Goal: Task Accomplishment & Management: Use online tool/utility

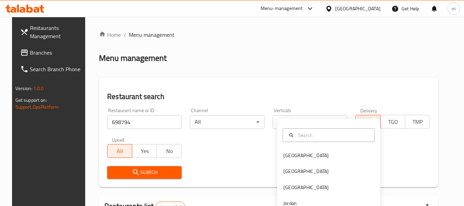
scroll to position [101, 0]
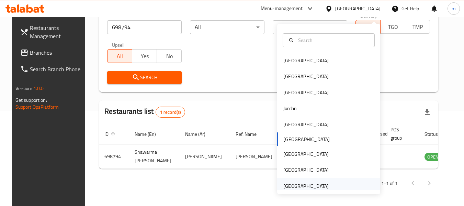
click at [320, 182] on div "[GEOGRAPHIC_DATA]" at bounding box center [305, 186] width 45 height 8
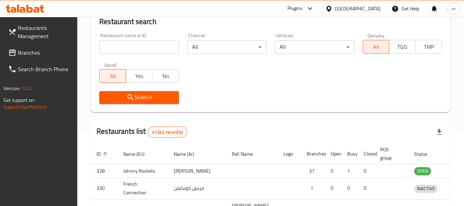
scroll to position [101, 0]
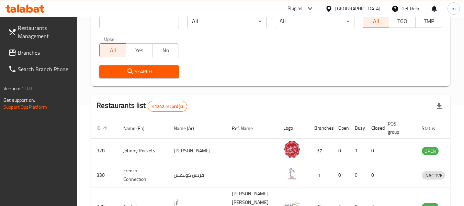
click at [27, 47] on link "Branches" at bounding box center [40, 52] width 75 height 16
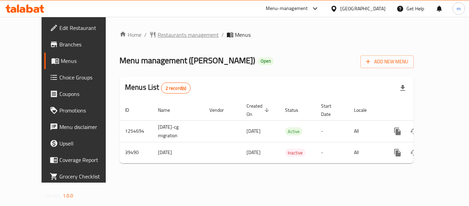
click at [157, 35] on span "Restaurants management" at bounding box center [187, 35] width 61 height 8
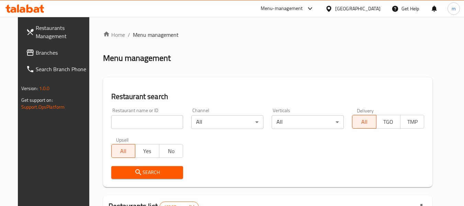
click at [128, 121] on input "search" at bounding box center [147, 122] width 72 height 14
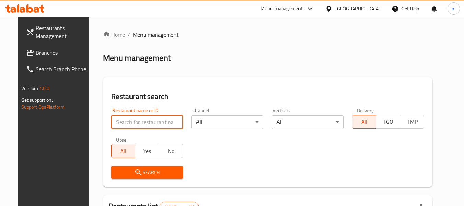
paste input "20574"
type input "20574"
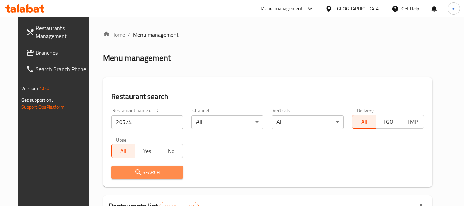
click at [151, 166] on button "Search" at bounding box center [147, 172] width 72 height 13
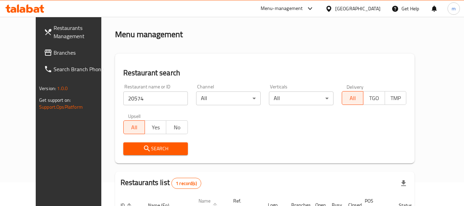
scroll to position [92, 0]
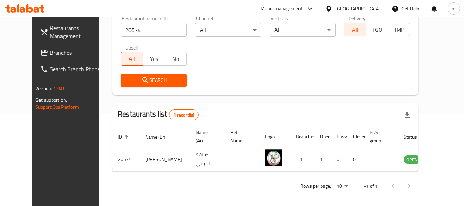
click at [369, 10] on div "Oman" at bounding box center [357, 9] width 45 height 8
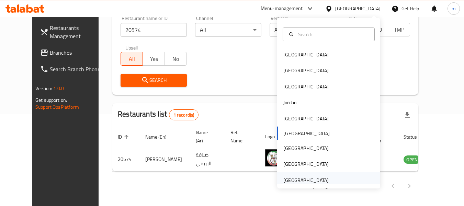
click at [300, 183] on div "[GEOGRAPHIC_DATA]" at bounding box center [305, 180] width 45 height 8
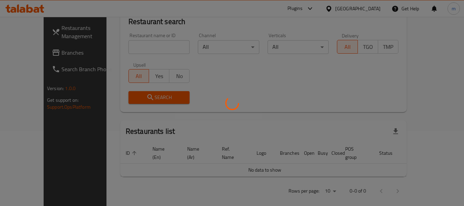
scroll to position [92, 0]
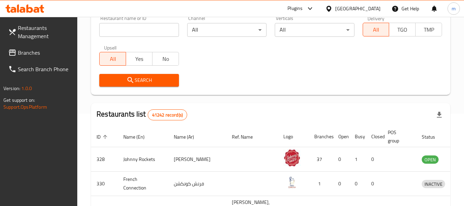
click at [28, 56] on span "Branches" at bounding box center [45, 52] width 54 height 8
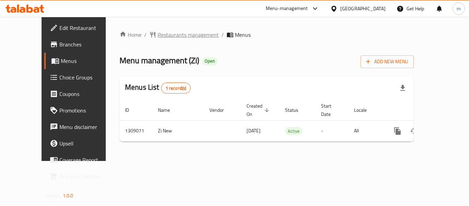
click at [161, 34] on span "Restaurants management" at bounding box center [187, 35] width 61 height 8
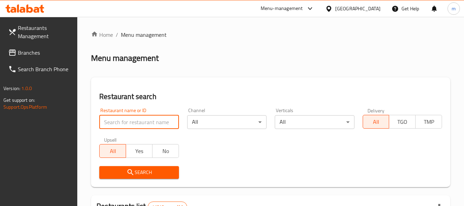
click at [148, 125] on input "search" at bounding box center [138, 122] width 79 height 14
paste input "705143"
type input "705143"
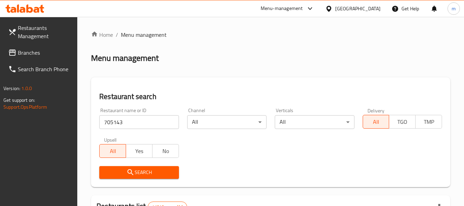
click at [150, 169] on span "Search" at bounding box center [139, 172] width 68 height 9
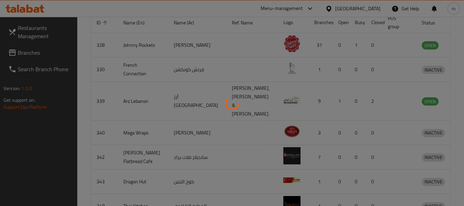
scroll to position [95, 0]
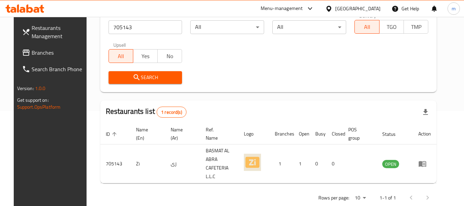
click at [353, 7] on div "United Arab Emirates" at bounding box center [357, 9] width 45 height 8
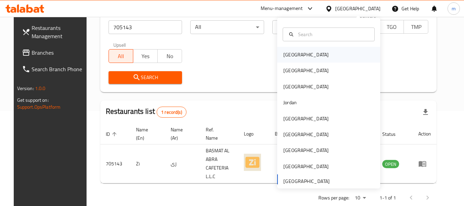
click at [294, 55] on div "Bahrain" at bounding box center [305, 55] width 45 height 8
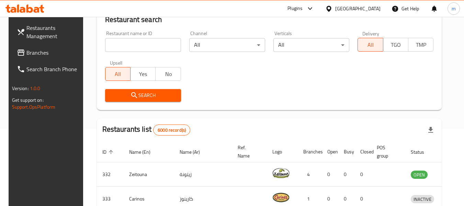
scroll to position [60, 0]
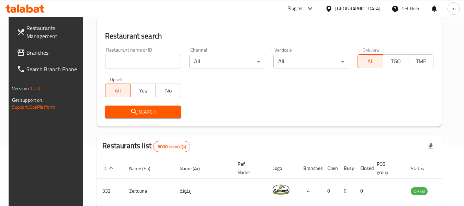
drag, startPoint x: 27, startPoint y: 55, endPoint x: 23, endPoint y: 71, distance: 16.0
click at [27, 55] on span "Branches" at bounding box center [53, 52] width 54 height 8
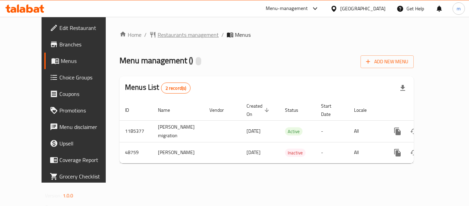
click at [157, 38] on span "Restaurants management" at bounding box center [187, 35] width 61 height 8
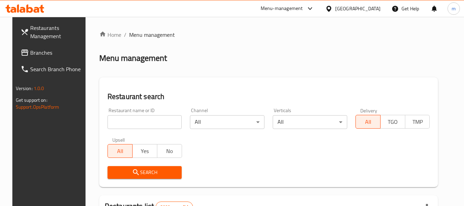
click at [144, 124] on input "search" at bounding box center [144, 122] width 74 height 14
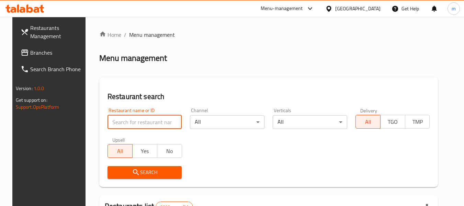
paste input "24562"
type input "24562"
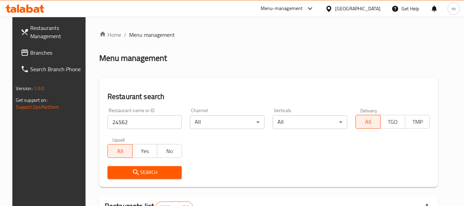
click at [141, 174] on span "Search" at bounding box center [144, 172] width 63 height 9
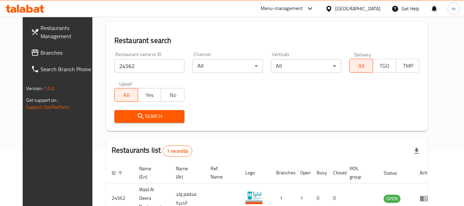
scroll to position [92, 0]
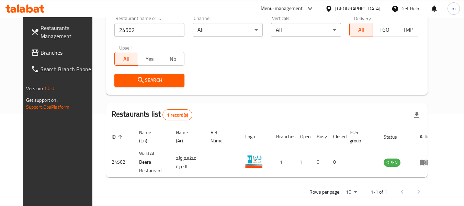
click at [366, 10] on div "[GEOGRAPHIC_DATA]" at bounding box center [357, 9] width 45 height 8
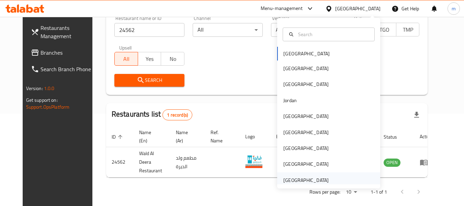
click at [318, 179] on div "[GEOGRAPHIC_DATA]" at bounding box center [305, 180] width 45 height 8
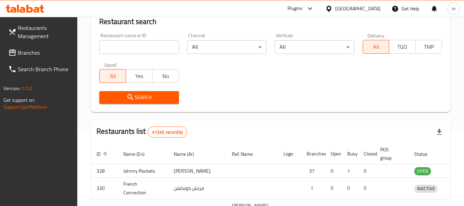
scroll to position [92, 0]
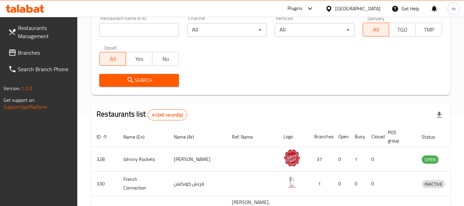
click at [14, 50] on icon at bounding box center [12, 52] width 7 height 6
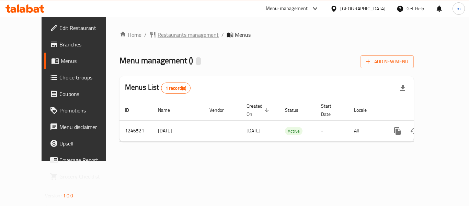
click at [157, 35] on span "Restaurants management" at bounding box center [187, 35] width 61 height 8
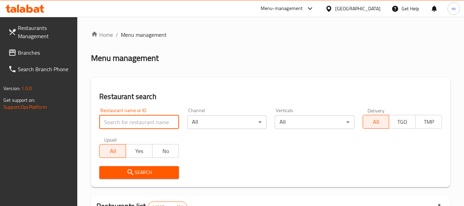
click at [143, 120] on input "search" at bounding box center [138, 122] width 79 height 14
paste input "683020"
type input "683020"
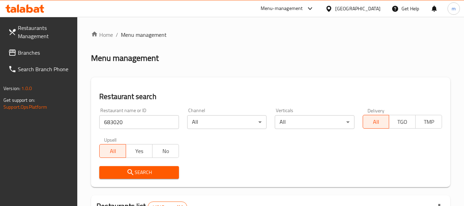
click at [148, 168] on span "Search" at bounding box center [139, 172] width 68 height 9
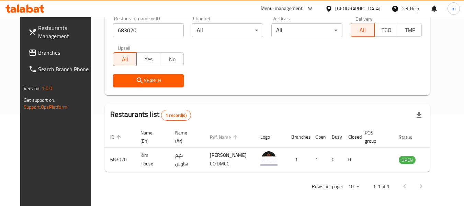
scroll to position [95, 0]
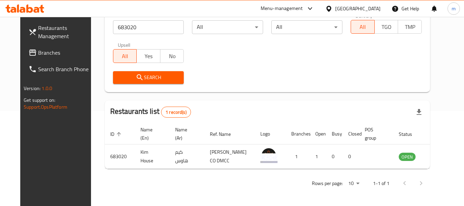
click at [334, 6] on div at bounding box center [330, 9] width 10 height 8
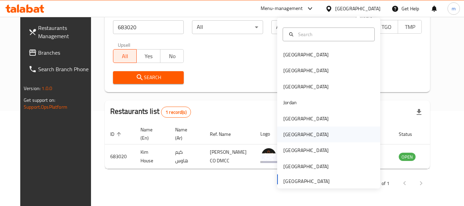
click at [284, 134] on div "[GEOGRAPHIC_DATA]" at bounding box center [305, 134] width 45 height 8
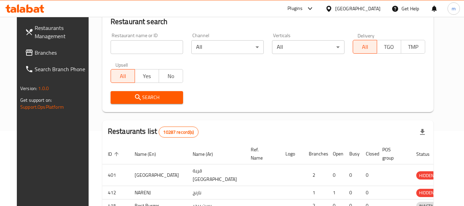
scroll to position [95, 0]
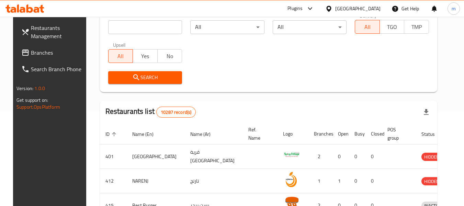
drag, startPoint x: 43, startPoint y: 57, endPoint x: 35, endPoint y: 60, distance: 8.9
click at [43, 57] on link "Branches" at bounding box center [53, 52] width 75 height 16
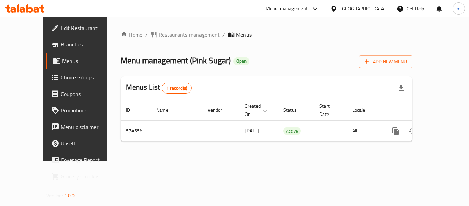
click at [161, 36] on span "Restaurants management" at bounding box center [189, 35] width 61 height 8
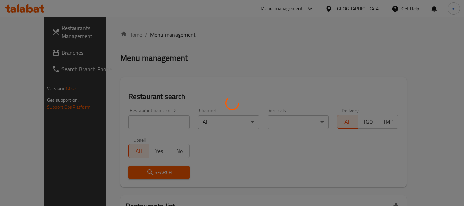
click at [144, 119] on div at bounding box center [232, 103] width 464 height 206
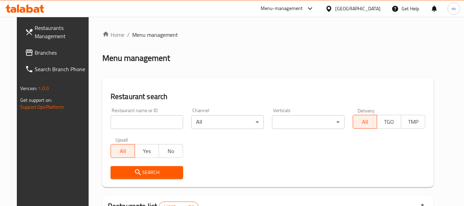
click at [140, 123] on input "search" at bounding box center [146, 122] width 72 height 14
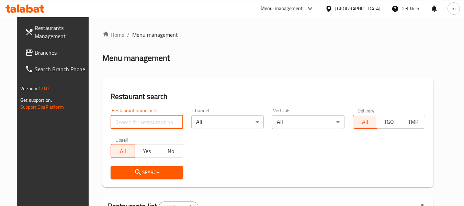
paste input "636479"
type input "636479"
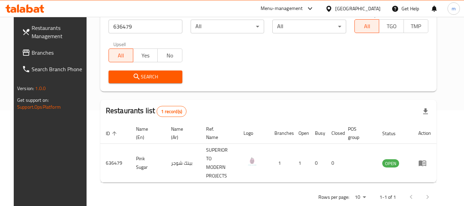
scroll to position [101, 0]
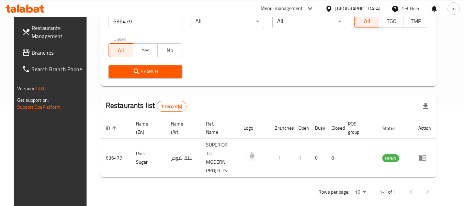
click at [33, 56] on span "Branches" at bounding box center [59, 52] width 54 height 8
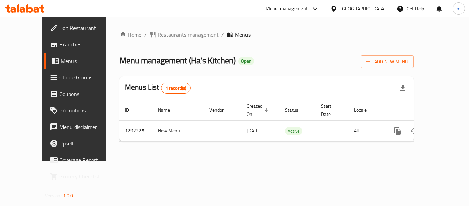
click at [158, 36] on span "Restaurants management" at bounding box center [187, 35] width 61 height 8
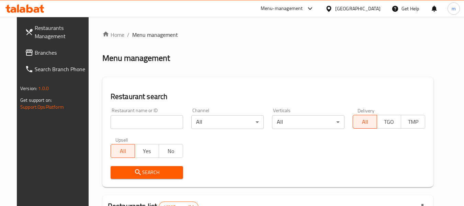
click at [137, 122] on input "search" at bounding box center [146, 122] width 72 height 14
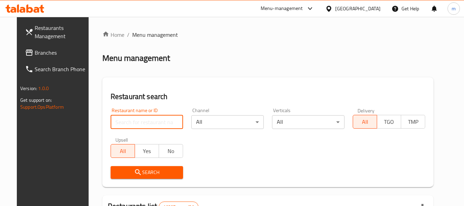
paste input "699038"
type input "699038"
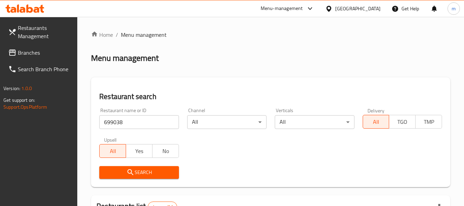
click at [370, 10] on div "Oman" at bounding box center [357, 9] width 45 height 8
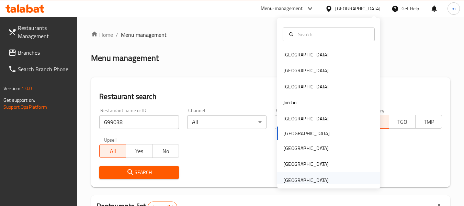
click at [309, 178] on div "[GEOGRAPHIC_DATA]" at bounding box center [305, 180] width 45 height 8
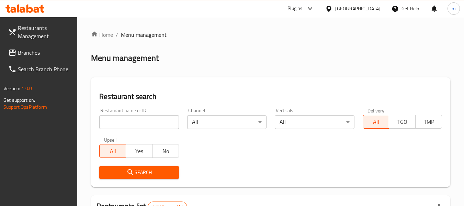
click at [33, 55] on span "Branches" at bounding box center [45, 52] width 54 height 8
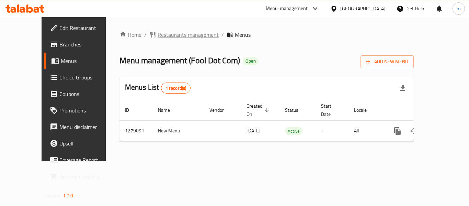
click at [161, 34] on span "Restaurants management" at bounding box center [187, 35] width 61 height 8
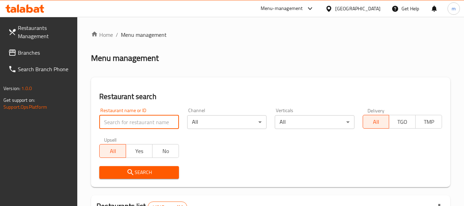
click at [148, 121] on input "search" at bounding box center [138, 122] width 79 height 14
paste input "693124"
type input "693124"
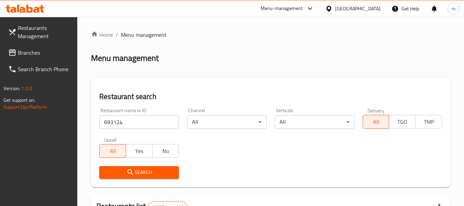
click at [152, 168] on span "Search" at bounding box center [139, 172] width 68 height 9
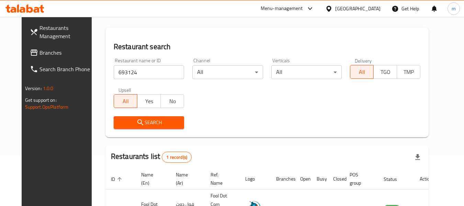
scroll to position [92, 0]
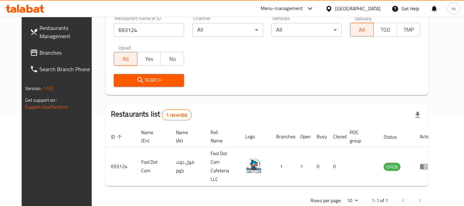
click at [46, 53] on span "Branches" at bounding box center [66, 52] width 54 height 8
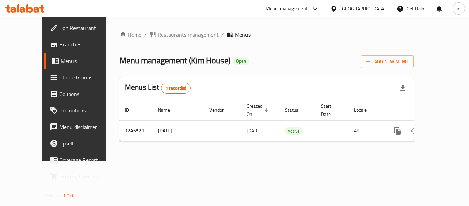
click at [157, 38] on span "Restaurants management" at bounding box center [187, 35] width 61 height 8
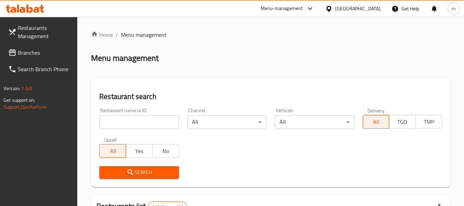
click at [140, 120] on input "search" at bounding box center [138, 122] width 79 height 14
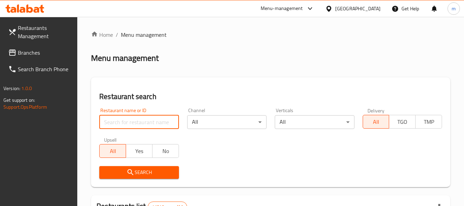
paste input "683020"
type input "683020"
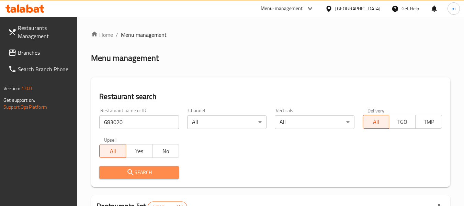
click at [138, 168] on span "Search" at bounding box center [139, 172] width 68 height 9
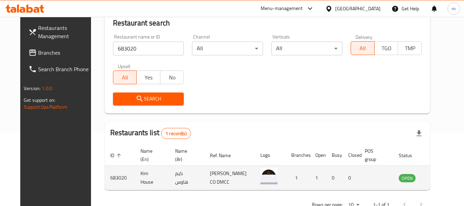
scroll to position [95, 0]
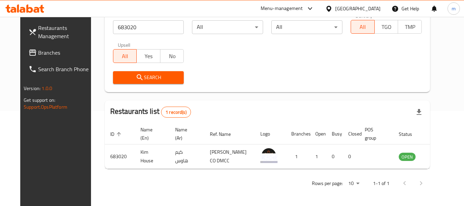
click at [38, 52] on span "Branches" at bounding box center [65, 52] width 54 height 8
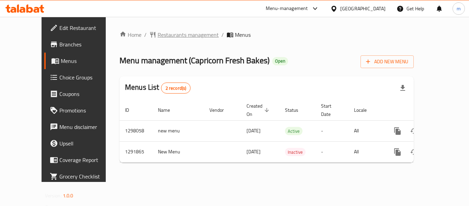
click at [171, 37] on span "Restaurants management" at bounding box center [187, 35] width 61 height 8
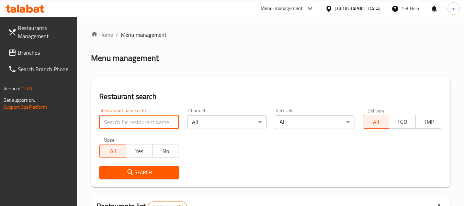
click at [150, 126] on input "search" at bounding box center [138, 122] width 79 height 14
paste input "698362"
type input "698362"
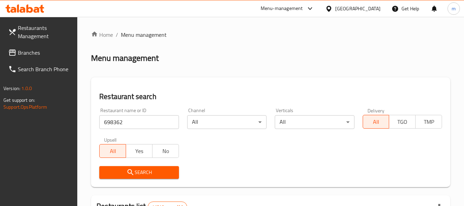
click at [156, 173] on span "Search" at bounding box center [139, 172] width 68 height 9
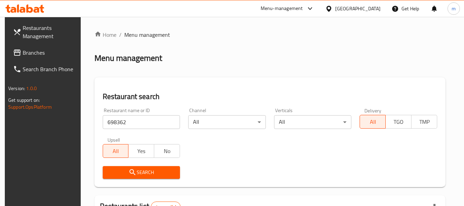
click at [40, 48] on span "Branches" at bounding box center [50, 52] width 54 height 8
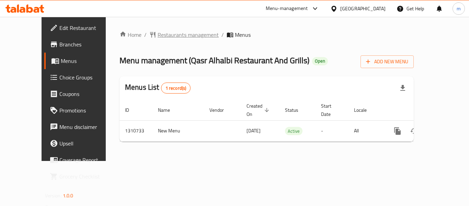
click at [157, 34] on span "Restaurants management" at bounding box center [187, 35] width 61 height 8
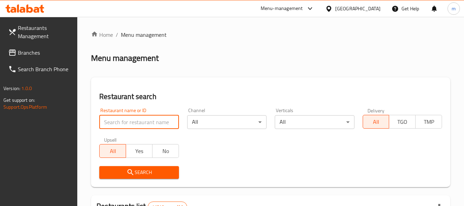
click at [141, 123] on input "search" at bounding box center [138, 122] width 79 height 14
paste input "705550"
type input "705550"
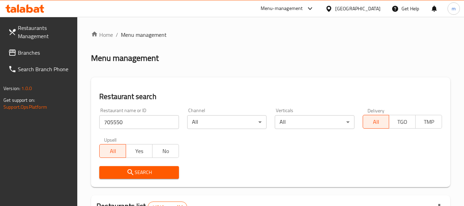
click at [139, 170] on span "Search" at bounding box center [139, 172] width 68 height 9
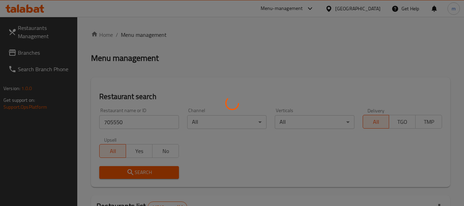
scroll to position [101, 0]
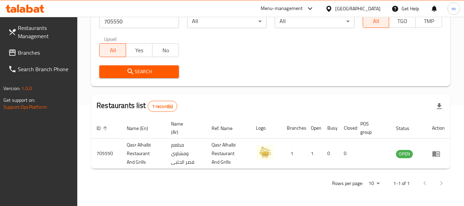
click at [360, 9] on div "United Arab Emirates" at bounding box center [357, 9] width 45 height 8
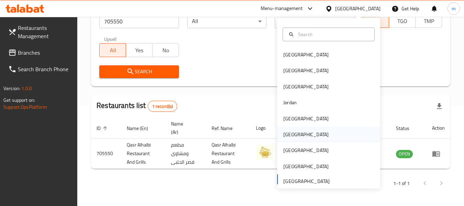
click at [290, 134] on div "[GEOGRAPHIC_DATA]" at bounding box center [305, 134] width 45 height 8
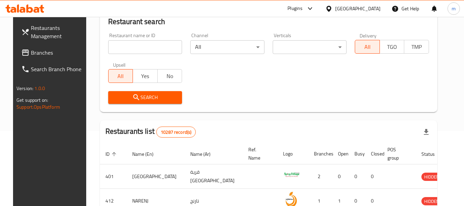
scroll to position [101, 0]
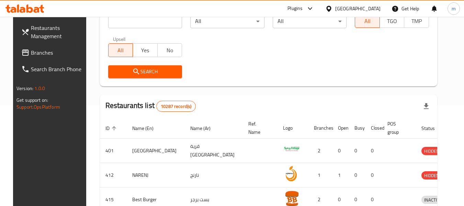
click at [33, 54] on span "Branches" at bounding box center [58, 52] width 54 height 8
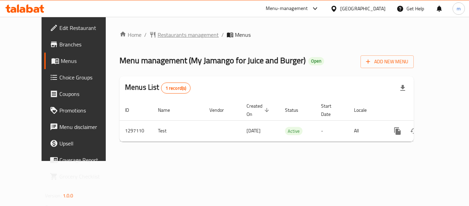
click at [157, 36] on span "Restaurants management" at bounding box center [187, 35] width 61 height 8
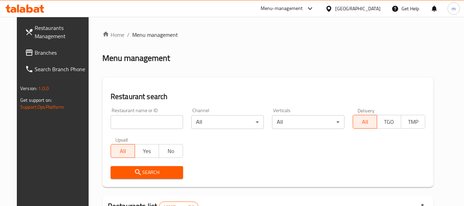
click at [140, 126] on input "search" at bounding box center [146, 122] width 72 height 14
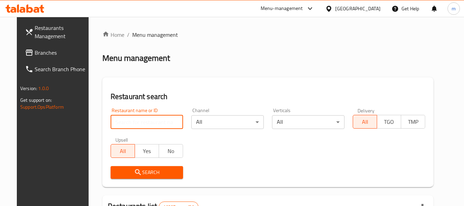
paste input "700305"
type input "700305"
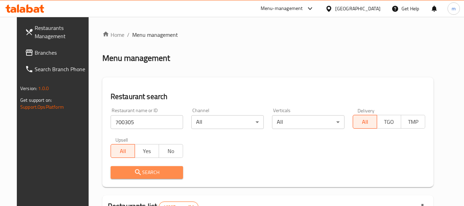
click at [143, 170] on span "Search" at bounding box center [146, 172] width 61 height 9
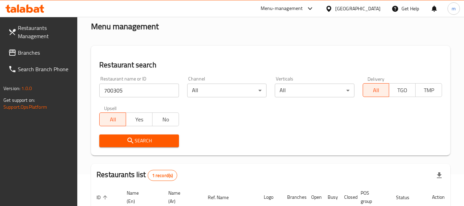
scroll to position [109, 0]
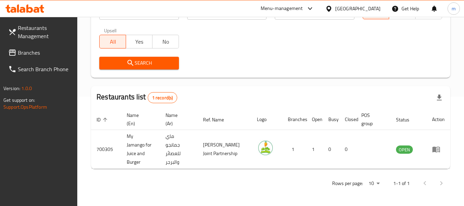
click at [51, 51] on span "Branches" at bounding box center [45, 52] width 54 height 8
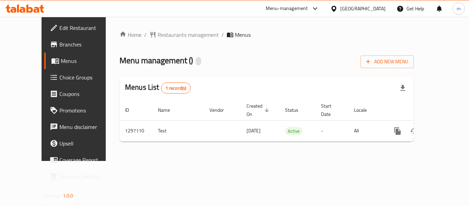
click at [162, 41] on div "Home / Restaurants management / Menus Menu management ( ) Add New Menu Menus Li…" at bounding box center [266, 89] width 294 height 116
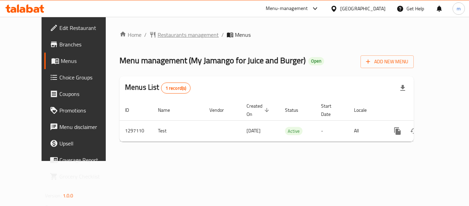
click at [163, 37] on span "Restaurants management" at bounding box center [187, 35] width 61 height 8
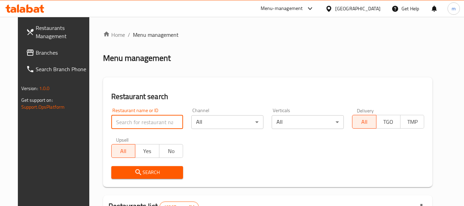
click at [147, 122] on input "search" at bounding box center [147, 122] width 72 height 14
paste input "700305"
type input "700305"
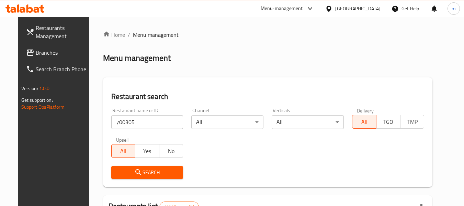
click at [147, 173] on span "Search" at bounding box center [147, 172] width 61 height 9
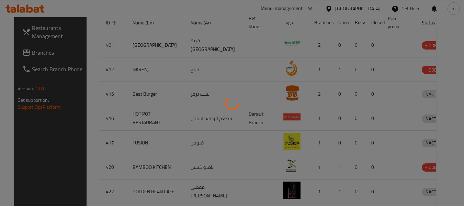
scroll to position [109, 0]
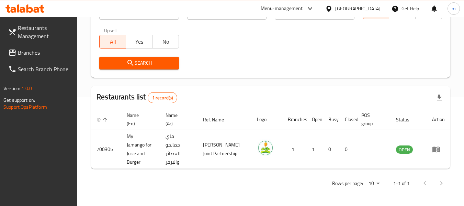
click at [14, 52] on icon at bounding box center [12, 52] width 7 height 6
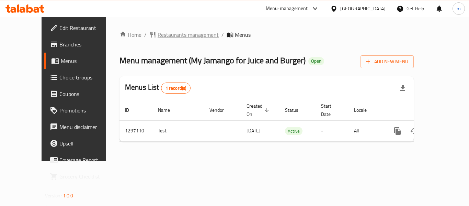
click at [160, 34] on span "Restaurants management" at bounding box center [187, 35] width 61 height 8
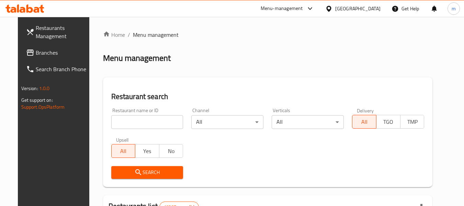
click at [154, 122] on input "search" at bounding box center [147, 122] width 72 height 14
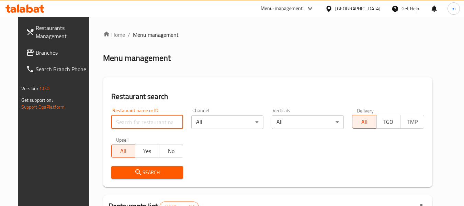
paste input "700305"
type input "700305"
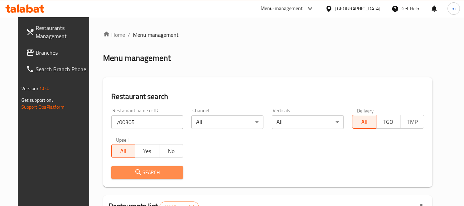
click at [150, 177] on button "Search" at bounding box center [147, 172] width 72 height 13
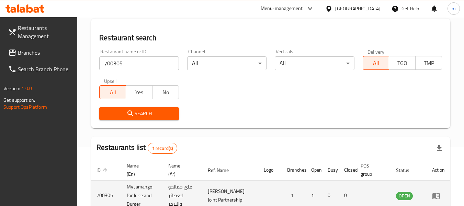
scroll to position [109, 0]
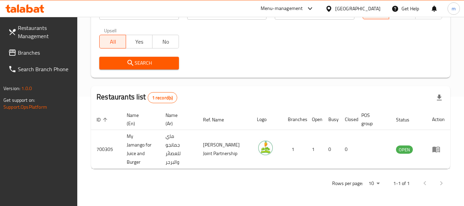
click at [375, 12] on div "Oman" at bounding box center [357, 9] width 45 height 8
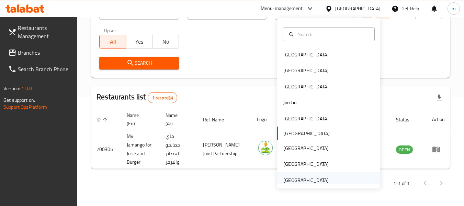
click at [308, 179] on div "[GEOGRAPHIC_DATA]" at bounding box center [305, 180] width 45 height 8
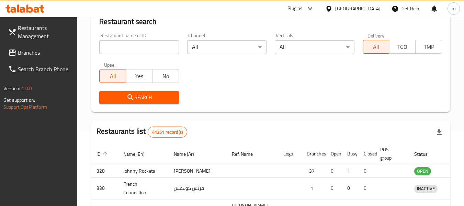
scroll to position [109, 0]
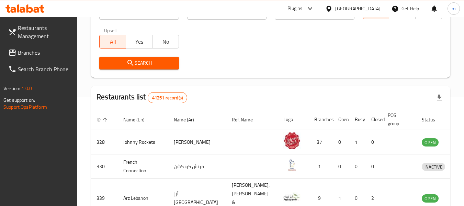
click at [23, 55] on span "Branches" at bounding box center [45, 52] width 54 height 8
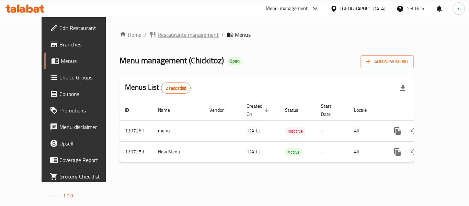
click at [160, 35] on span "Restaurants management" at bounding box center [187, 35] width 61 height 8
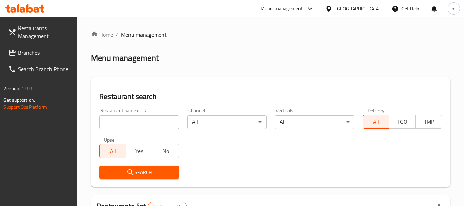
click at [149, 119] on input "search" at bounding box center [138, 122] width 79 height 14
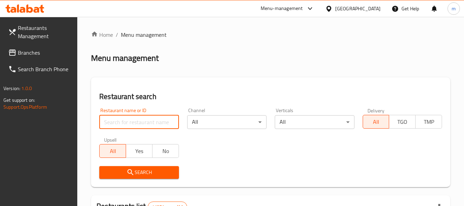
paste input "704371"
type input "704371"
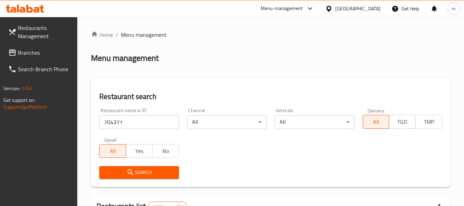
click at [138, 171] on span "Search" at bounding box center [139, 172] width 68 height 9
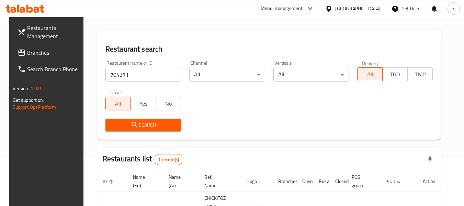
scroll to position [92, 0]
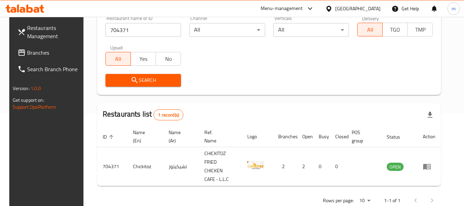
click at [39, 51] on span "Branches" at bounding box center [54, 52] width 54 height 8
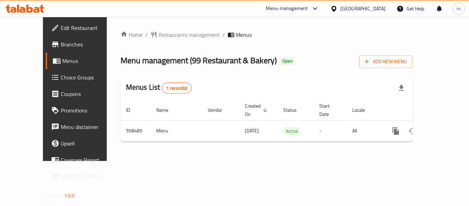
click at [159, 33] on span "Restaurants management" at bounding box center [189, 35] width 61 height 8
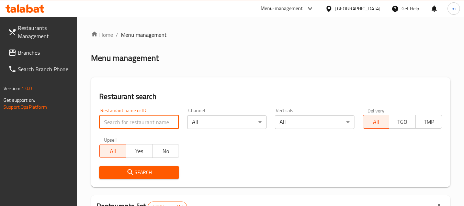
click at [151, 122] on input "search" at bounding box center [138, 122] width 79 height 14
paste input "659638"
type input "659638"
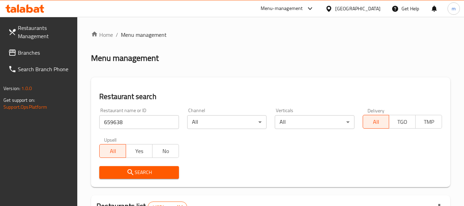
click at [154, 175] on span "Search" at bounding box center [139, 172] width 68 height 9
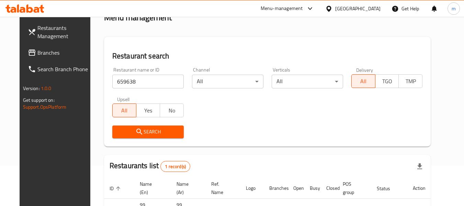
scroll to position [92, 0]
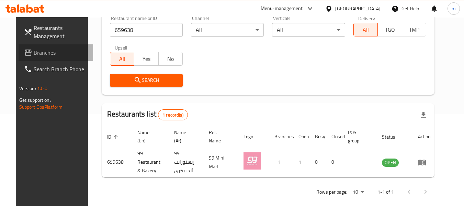
click at [34, 49] on span "Branches" at bounding box center [61, 52] width 54 height 8
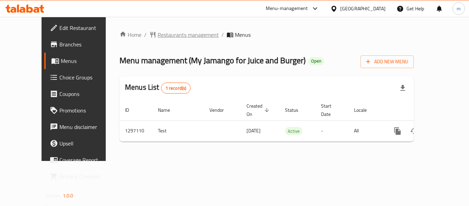
click at [166, 34] on span "Restaurants management" at bounding box center [187, 35] width 61 height 8
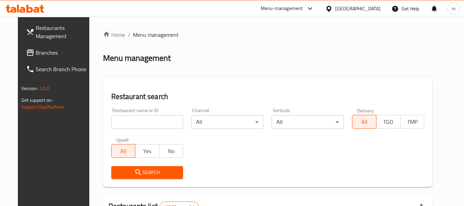
click at [138, 123] on input "search" at bounding box center [147, 122] width 72 height 14
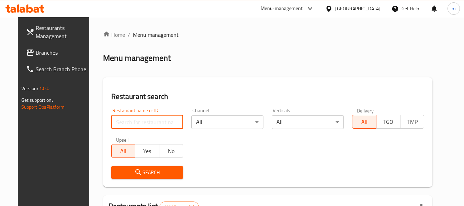
paste input "700305"
type input "700305"
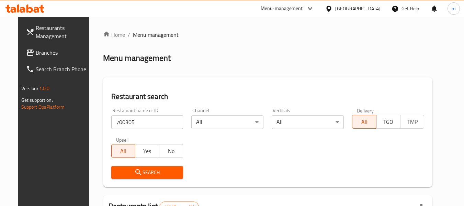
click at [147, 170] on span "Search" at bounding box center [147, 172] width 61 height 9
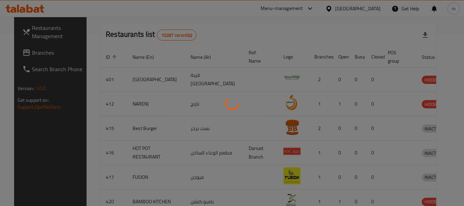
scroll to position [109, 0]
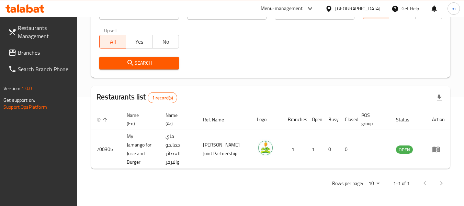
click at [335, 5] on div at bounding box center [330, 9] width 10 height 8
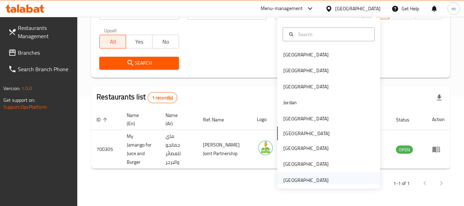
click at [301, 181] on div "[GEOGRAPHIC_DATA]" at bounding box center [305, 180] width 45 height 8
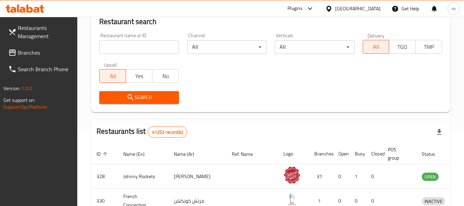
scroll to position [109, 0]
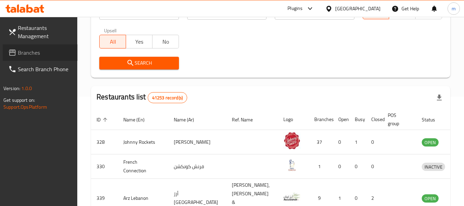
click at [24, 57] on span "Branches" at bounding box center [45, 52] width 54 height 8
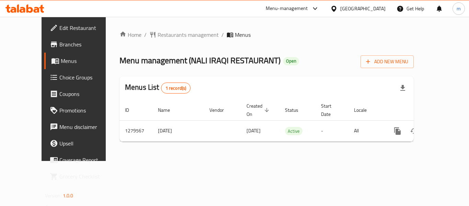
click at [157, 34] on span "Restaurants management" at bounding box center [187, 35] width 61 height 8
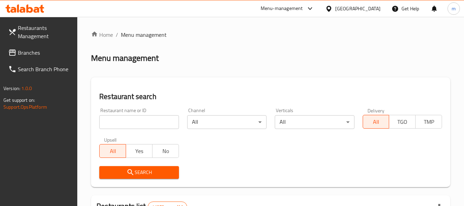
click at [140, 119] on input "search" at bounding box center [138, 122] width 79 height 14
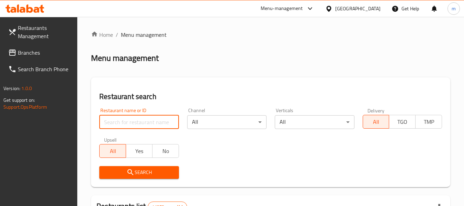
paste input "693372"
type input "693372"
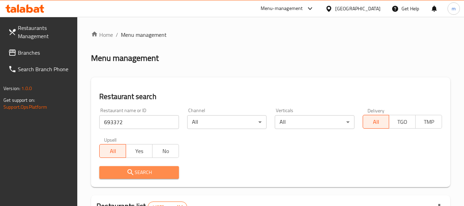
click at [132, 171] on icon "submit" at bounding box center [130, 172] width 8 height 8
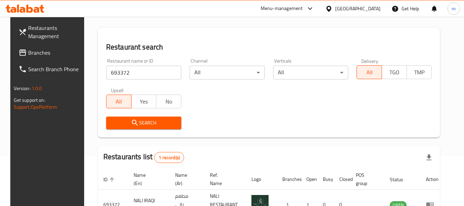
scroll to position [101, 0]
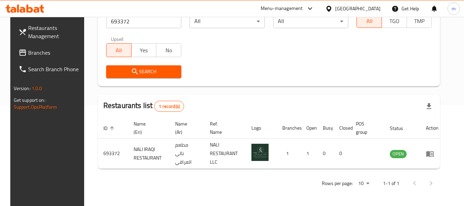
click at [33, 55] on span "Branches" at bounding box center [55, 52] width 54 height 8
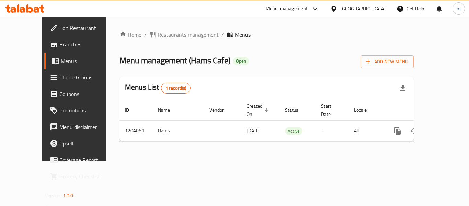
click at [167, 35] on span "Restaurants management" at bounding box center [187, 35] width 61 height 8
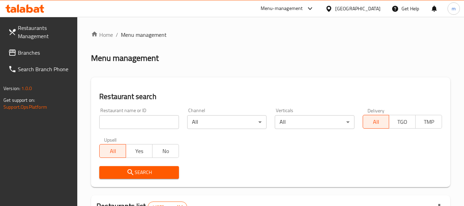
click at [127, 124] on input "search" at bounding box center [138, 122] width 79 height 14
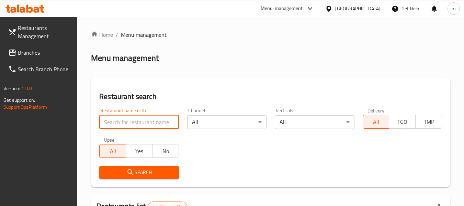
paste input "669794"
type input "669794"
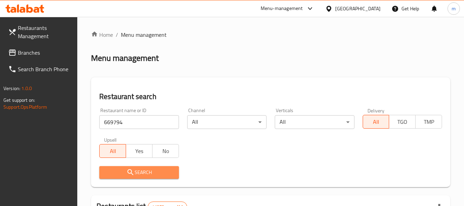
click at [138, 167] on button "Search" at bounding box center [138, 172] width 79 height 13
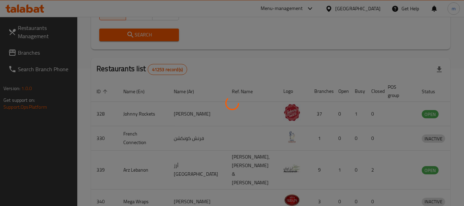
scroll to position [95, 0]
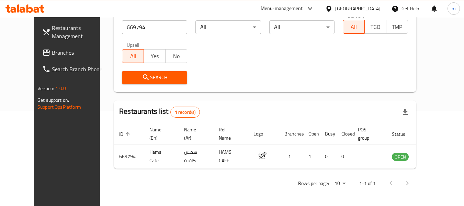
click at [37, 57] on link "Branches" at bounding box center [74, 52] width 75 height 16
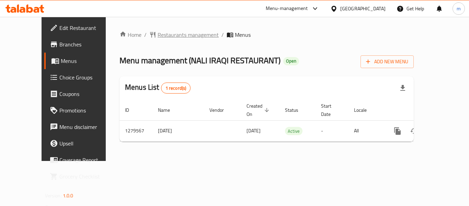
click at [157, 36] on span "Restaurants management" at bounding box center [187, 35] width 61 height 8
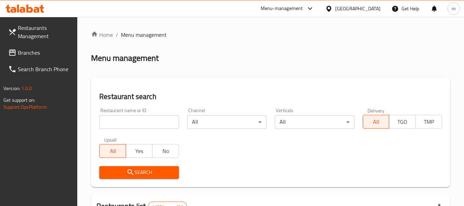
click at [137, 122] on input "search" at bounding box center [138, 122] width 79 height 14
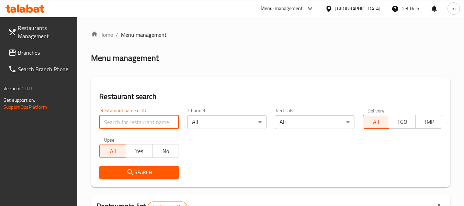
paste input "693372"
type input "693372"
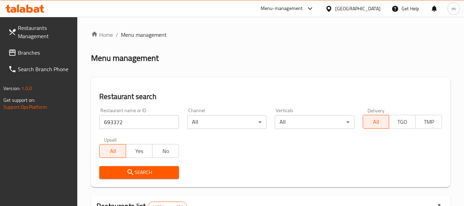
click at [142, 175] on span "Search" at bounding box center [139, 172] width 68 height 9
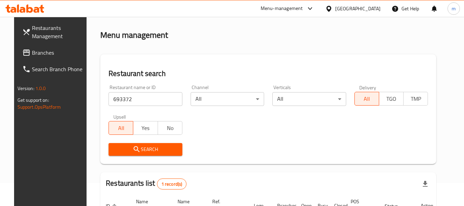
scroll to position [101, 0]
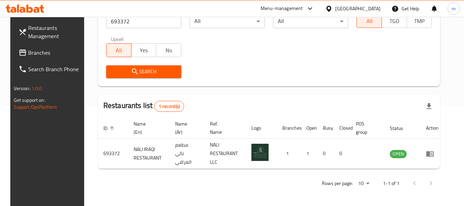
click at [13, 52] on link "Branches" at bounding box center [50, 52] width 75 height 16
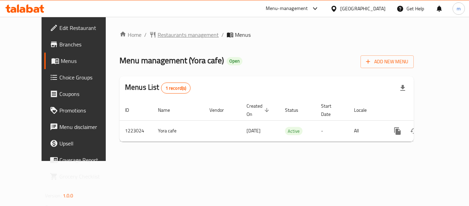
click at [157, 31] on span "Restaurants management" at bounding box center [187, 35] width 61 height 8
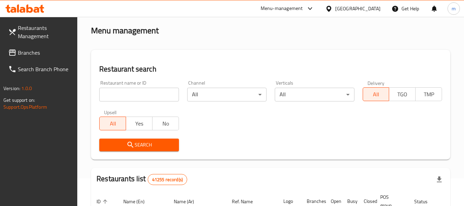
scroll to position [69, 0]
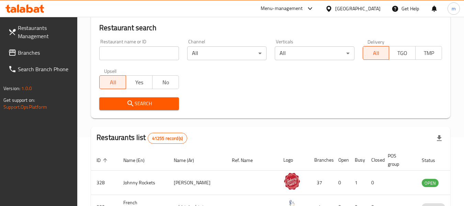
click at [133, 55] on input "search" at bounding box center [138, 53] width 79 height 14
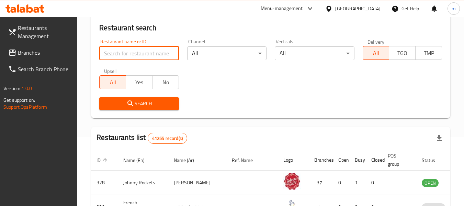
paste input "674240"
type input "674240"
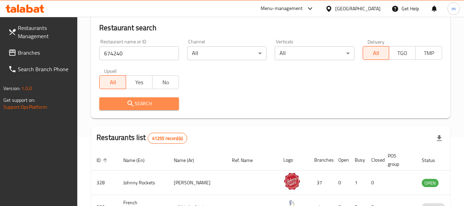
click at [136, 100] on span "Search" at bounding box center [139, 103] width 68 height 9
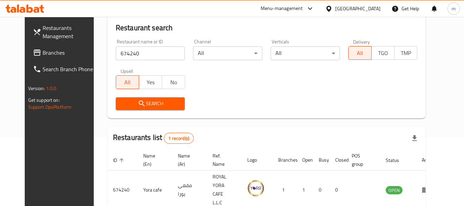
scroll to position [95, 0]
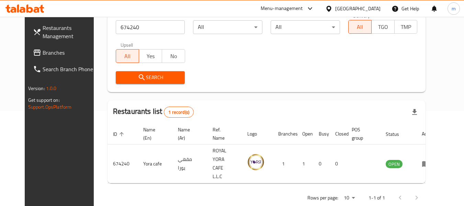
click at [43, 49] on span "Branches" at bounding box center [70, 52] width 54 height 8
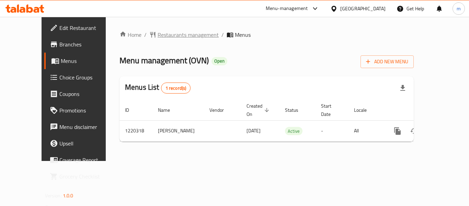
click at [161, 36] on span "Restaurants management" at bounding box center [187, 35] width 61 height 8
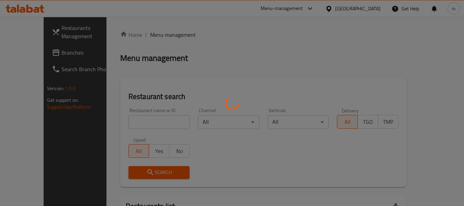
click at [131, 121] on div at bounding box center [232, 103] width 464 height 206
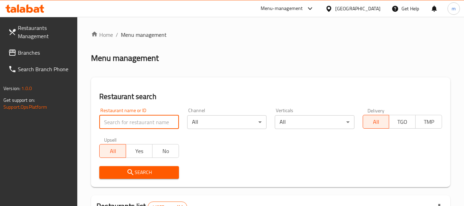
click at [131, 121] on input "search" at bounding box center [138, 122] width 79 height 14
paste input "673322"
type input "673322"
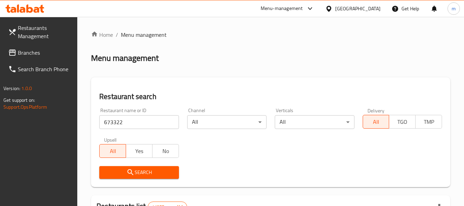
click at [128, 172] on icon "submit" at bounding box center [130, 172] width 6 height 6
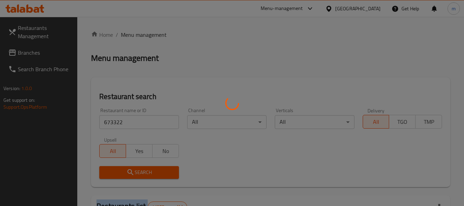
click at [128, 172] on div at bounding box center [232, 103] width 464 height 206
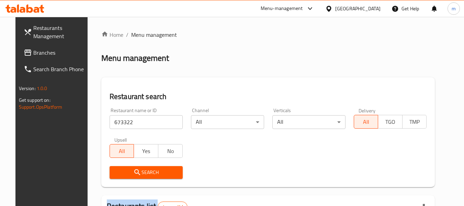
scroll to position [92, 0]
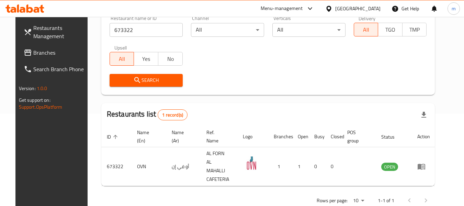
click at [373, 13] on div "United Arab Emirates" at bounding box center [352, 8] width 66 height 16
click at [351, 9] on div "United Arab Emirates" at bounding box center [357, 9] width 45 height 8
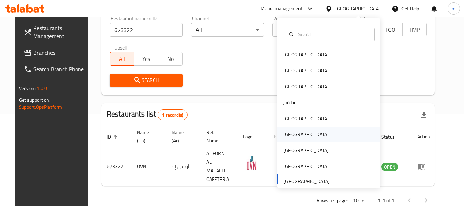
click at [286, 139] on div "Oman" at bounding box center [306, 134] width 56 height 16
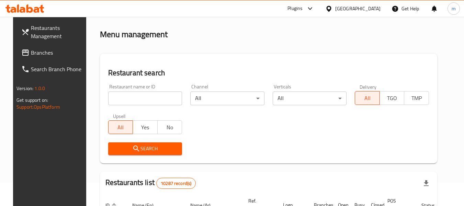
scroll to position [23, 0]
click at [129, 102] on input "search" at bounding box center [145, 99] width 74 height 14
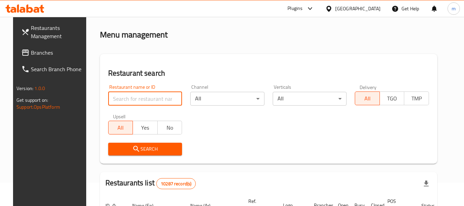
paste input "341830008"
type input "341830008"
drag, startPoint x: 133, startPoint y: 100, endPoint x: 3, endPoint y: 98, distance: 130.4
click at [137, 101] on input "search" at bounding box center [145, 99] width 74 height 14
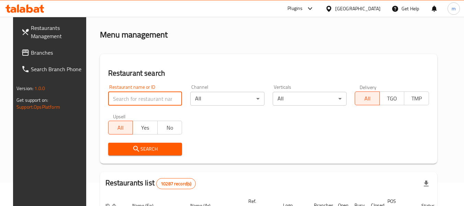
paste input "768709"
type input "768709"
click at [141, 145] on span "Search" at bounding box center [145, 148] width 63 height 9
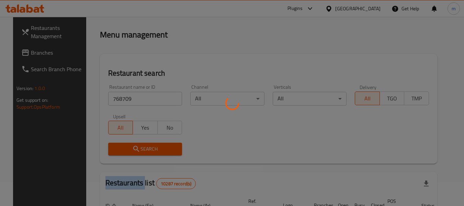
click at [141, 145] on div at bounding box center [232, 103] width 464 height 206
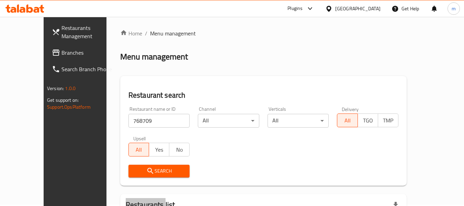
scroll to position [0, 0]
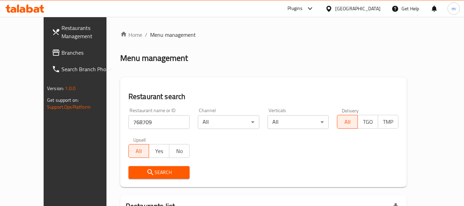
click at [375, 9] on div "[GEOGRAPHIC_DATA]" at bounding box center [357, 9] width 45 height 8
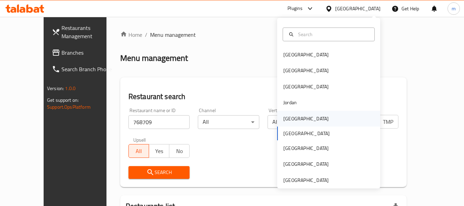
click at [288, 120] on div "[GEOGRAPHIC_DATA]" at bounding box center [305, 119] width 45 height 8
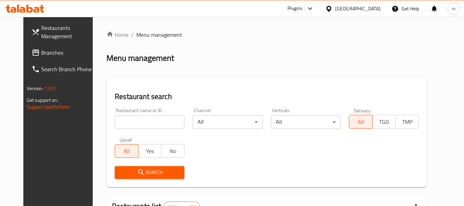
drag, startPoint x: 24, startPoint y: 53, endPoint x: 21, endPoint y: 51, distance: 3.7
click at [41, 53] on span "Branches" at bounding box center [68, 52] width 54 height 8
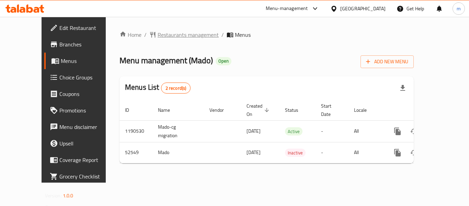
click at [157, 35] on span "Restaurants management" at bounding box center [187, 35] width 61 height 8
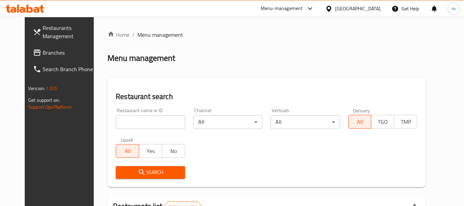
click at [139, 123] on input "search" at bounding box center [150, 122] width 69 height 14
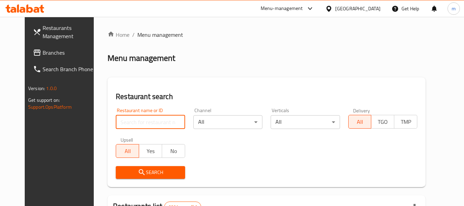
paste input "26110"
type input "26110"
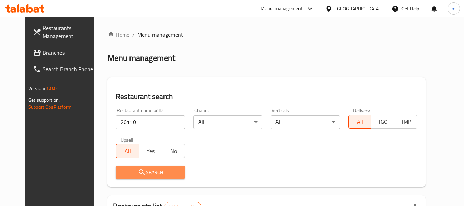
click at [138, 172] on icon "submit" at bounding box center [142, 172] width 8 height 8
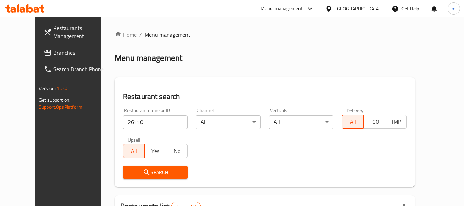
scroll to position [95, 0]
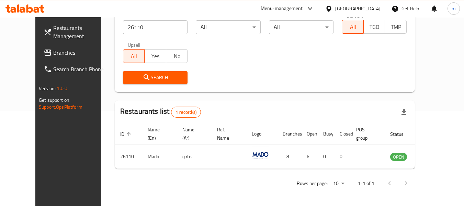
click at [53, 56] on span "Branches" at bounding box center [80, 52] width 54 height 8
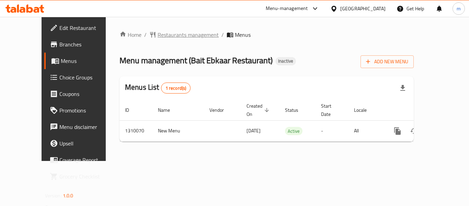
click at [157, 35] on span "Restaurants management" at bounding box center [187, 35] width 61 height 8
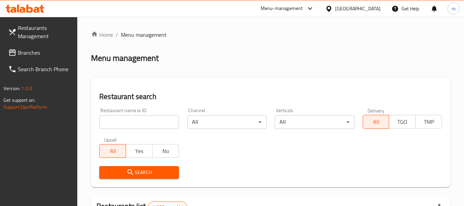
click at [139, 120] on input "search" at bounding box center [138, 122] width 79 height 14
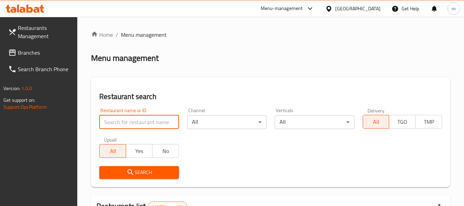
paste input "705230"
type input "705230"
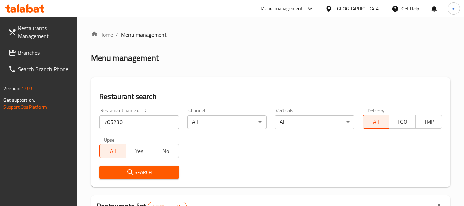
click at [142, 172] on span "Search" at bounding box center [139, 172] width 68 height 9
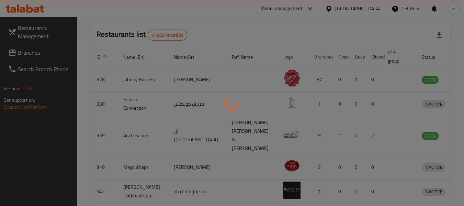
scroll to position [95, 0]
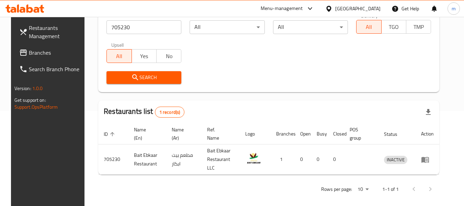
click at [42, 52] on span "Branches" at bounding box center [56, 52] width 54 height 8
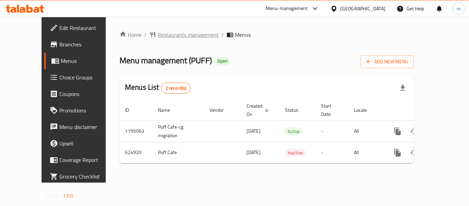
click at [157, 38] on span "Restaurants management" at bounding box center [187, 35] width 61 height 8
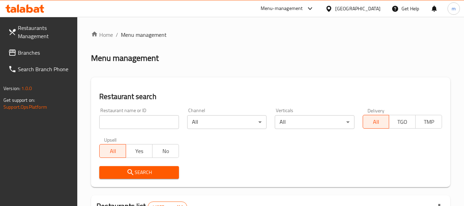
click at [143, 120] on input "search" at bounding box center [138, 122] width 79 height 14
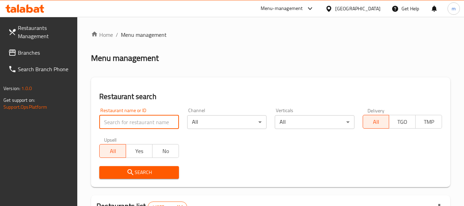
paste input "639353"
type input "639353"
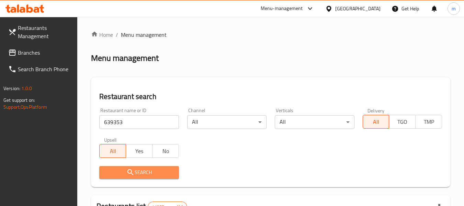
click at [140, 172] on span "Search" at bounding box center [139, 172] width 68 height 9
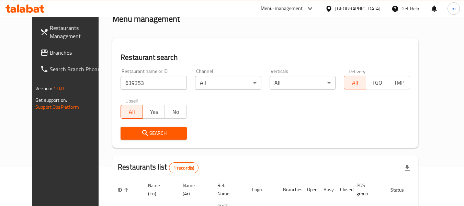
scroll to position [92, 0]
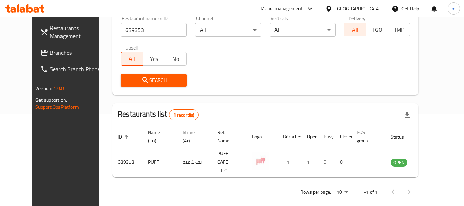
click at [345, 10] on div "[GEOGRAPHIC_DATA]" at bounding box center [357, 9] width 45 height 8
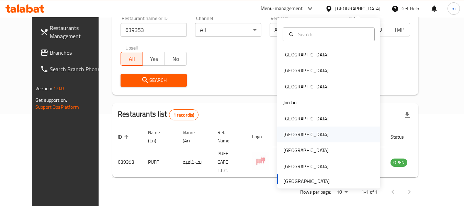
click at [285, 136] on div "[GEOGRAPHIC_DATA]" at bounding box center [305, 134] width 45 height 8
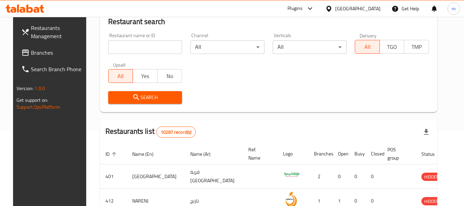
scroll to position [92, 0]
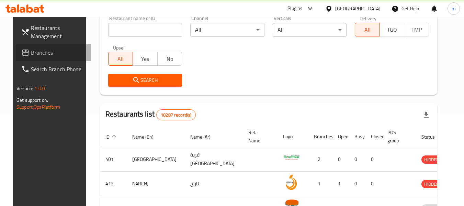
click at [33, 51] on span "Branches" at bounding box center [58, 52] width 54 height 8
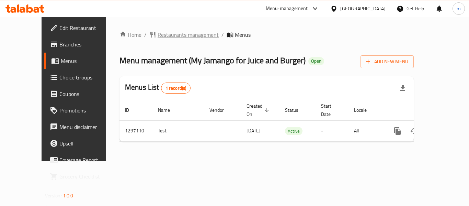
click at [166, 36] on span "Restaurants management" at bounding box center [187, 35] width 61 height 8
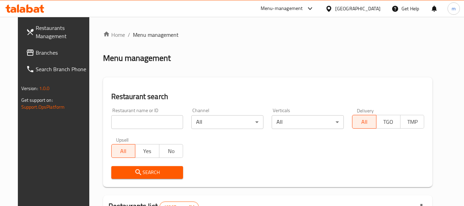
click at [139, 125] on input "search" at bounding box center [147, 122] width 72 height 14
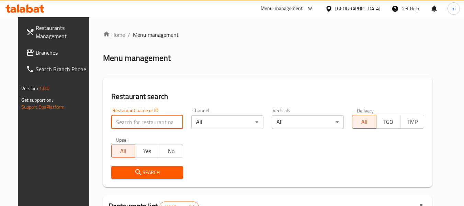
paste input "700305"
type input "700305"
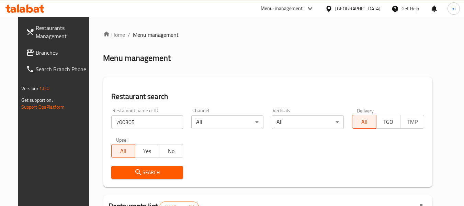
click at [138, 171] on span "Search" at bounding box center [147, 172] width 61 height 9
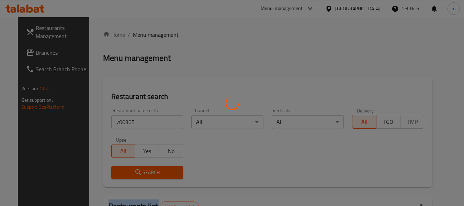
click at [138, 171] on div at bounding box center [232, 103] width 464 height 206
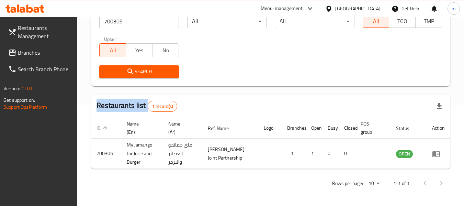
scroll to position [109, 0]
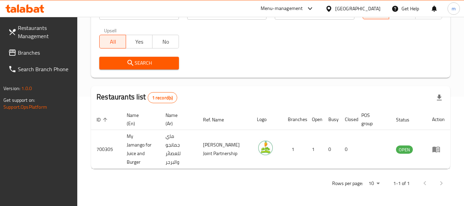
click at [375, 9] on div "[GEOGRAPHIC_DATA]" at bounding box center [357, 9] width 45 height 8
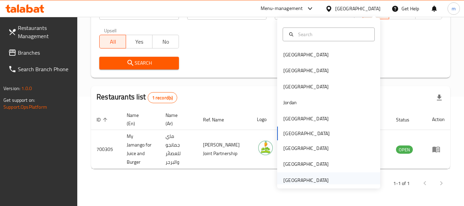
click at [296, 181] on div "[GEOGRAPHIC_DATA]" at bounding box center [305, 180] width 45 height 8
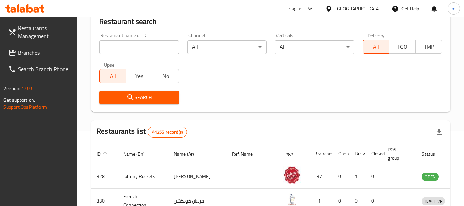
scroll to position [109, 0]
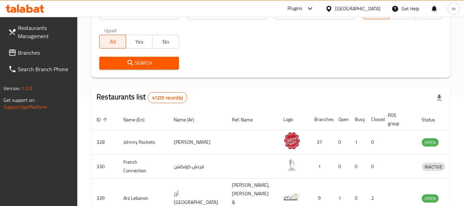
click at [46, 53] on span "Branches" at bounding box center [45, 52] width 54 height 8
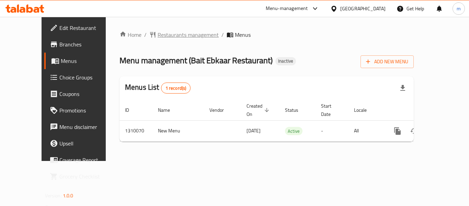
click at [173, 35] on span "Restaurants management" at bounding box center [187, 35] width 61 height 8
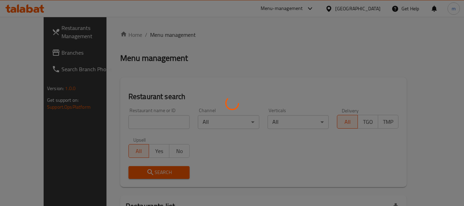
click at [135, 126] on div at bounding box center [232, 103] width 464 height 206
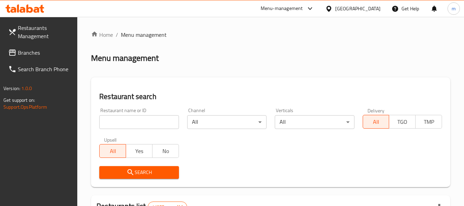
click at [135, 126] on input "search" at bounding box center [138, 122] width 79 height 14
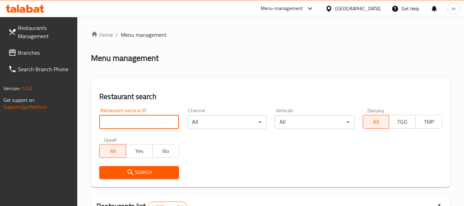
paste input "705230"
type input "705230"
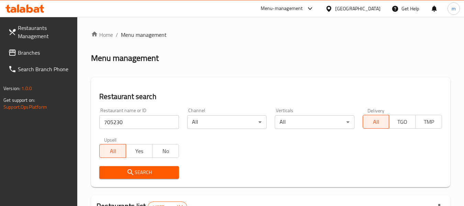
click at [133, 168] on icon "submit" at bounding box center [130, 172] width 8 height 8
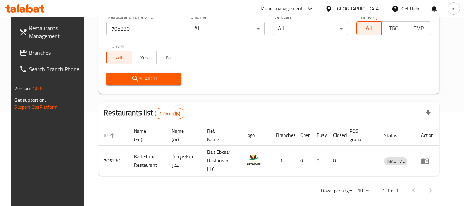
scroll to position [95, 0]
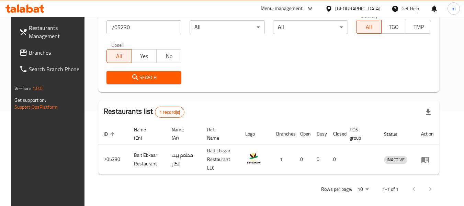
click at [349, 12] on div "[GEOGRAPHIC_DATA]" at bounding box center [357, 9] width 45 height 8
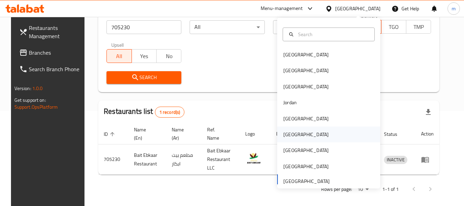
click at [283, 129] on div "[GEOGRAPHIC_DATA]" at bounding box center [306, 134] width 56 height 16
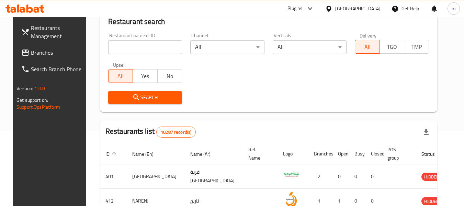
scroll to position [95, 0]
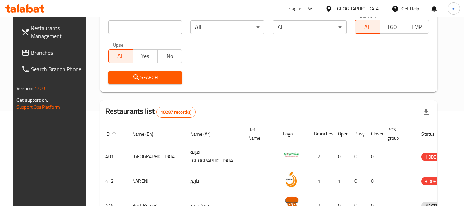
click at [31, 50] on span "Branches" at bounding box center [58, 52] width 54 height 8
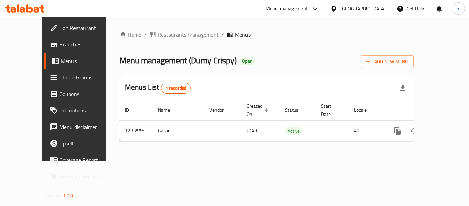
click at [163, 37] on span "Restaurants management" at bounding box center [187, 35] width 61 height 8
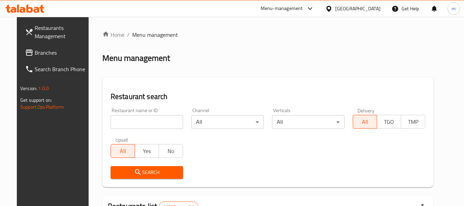
click at [141, 119] on input "search" at bounding box center [146, 122] width 72 height 14
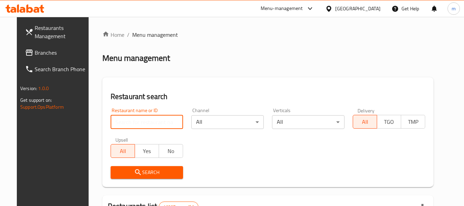
paste input "678167"
type input "678167"
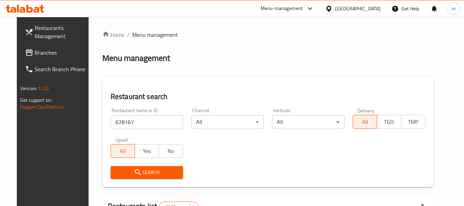
click at [147, 173] on span "Search" at bounding box center [146, 172] width 61 height 9
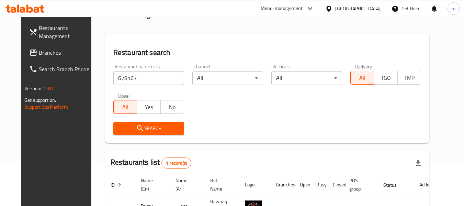
scroll to position [92, 0]
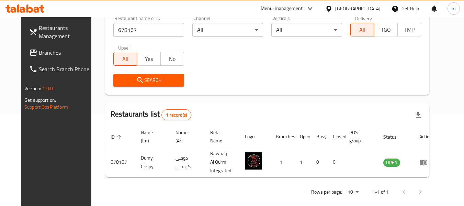
drag, startPoint x: 374, startPoint y: 6, endPoint x: 371, endPoint y: 12, distance: 6.9
click at [374, 6] on div "[GEOGRAPHIC_DATA]" at bounding box center [357, 9] width 45 height 8
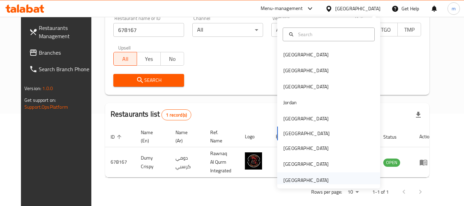
click at [300, 180] on div "[GEOGRAPHIC_DATA]" at bounding box center [305, 180] width 45 height 8
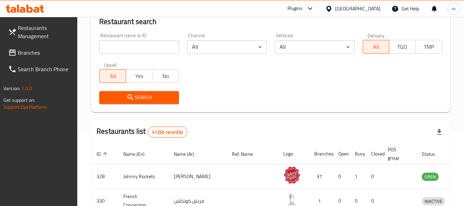
scroll to position [92, 0]
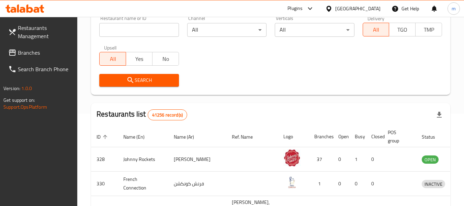
click at [22, 50] on span "Branches" at bounding box center [45, 52] width 54 height 8
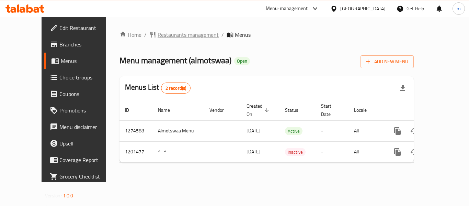
click at [157, 39] on span "Restaurants management" at bounding box center [187, 35] width 61 height 8
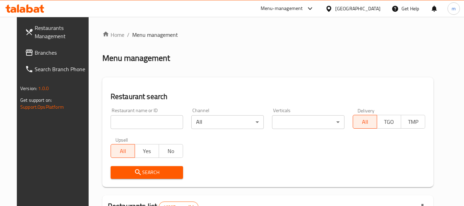
click at [140, 124] on input "search" at bounding box center [146, 122] width 72 height 14
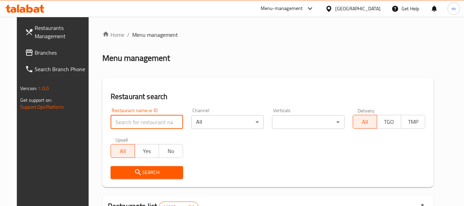
paste input "668909"
type input "668909"
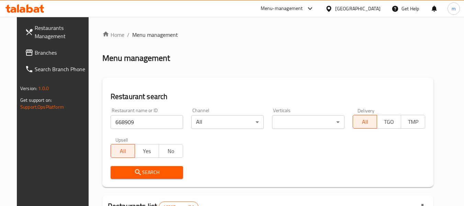
click at [140, 169] on span "Search" at bounding box center [146, 172] width 61 height 9
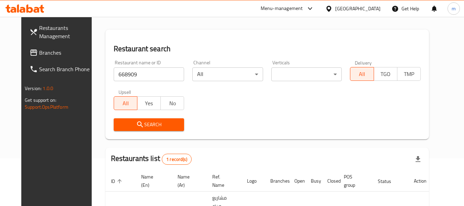
scroll to position [92, 0]
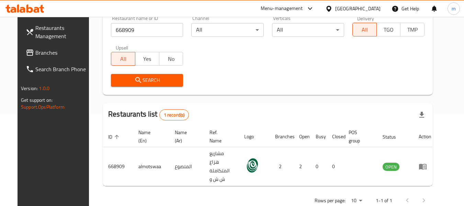
click at [368, 7] on div "[GEOGRAPHIC_DATA]" at bounding box center [357, 9] width 45 height 8
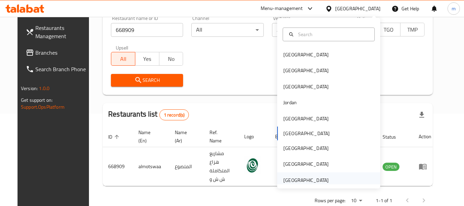
click at [303, 178] on div "[GEOGRAPHIC_DATA]" at bounding box center [305, 180] width 45 height 8
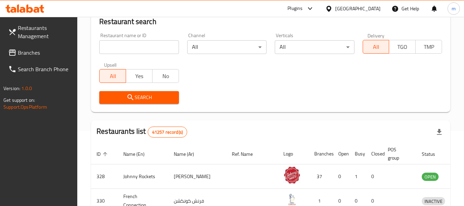
scroll to position [92, 0]
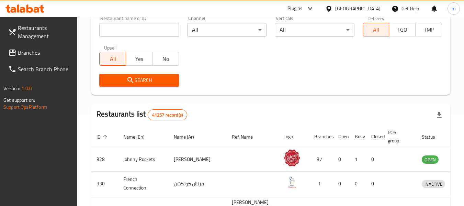
click at [28, 55] on span "Branches" at bounding box center [45, 52] width 54 height 8
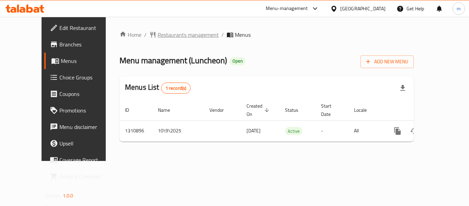
click at [163, 38] on span "Restaurants management" at bounding box center [187, 35] width 61 height 8
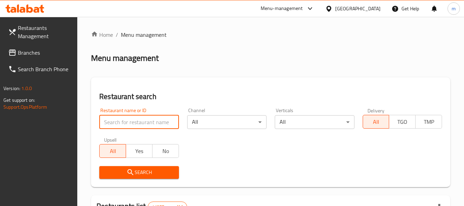
click at [146, 125] on input "search" at bounding box center [138, 122] width 79 height 14
paste input "705428"
type input "705428"
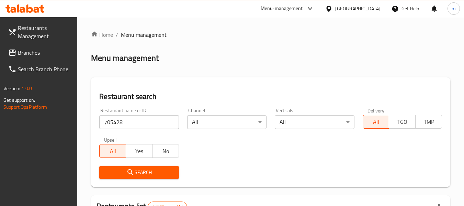
click at [136, 172] on span "Search" at bounding box center [139, 172] width 68 height 9
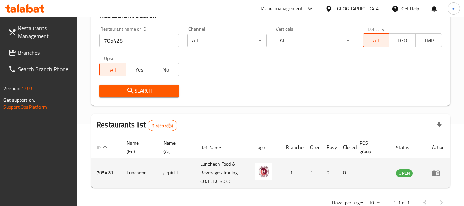
scroll to position [101, 0]
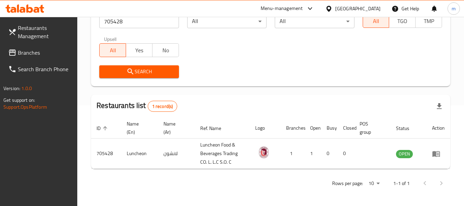
click at [36, 56] on span "Branches" at bounding box center [45, 52] width 54 height 8
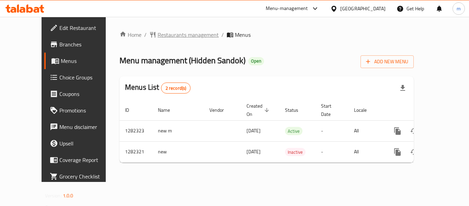
click at [157, 35] on span "Restaurants management" at bounding box center [187, 35] width 61 height 8
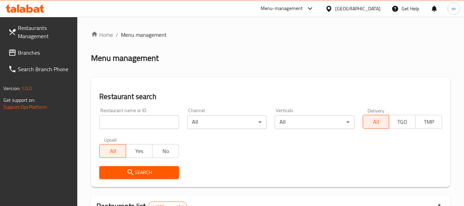
click at [141, 121] on input "search" at bounding box center [138, 122] width 79 height 14
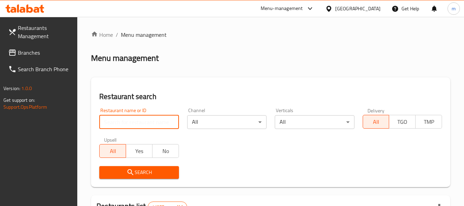
paste input "694755"
type input "694755"
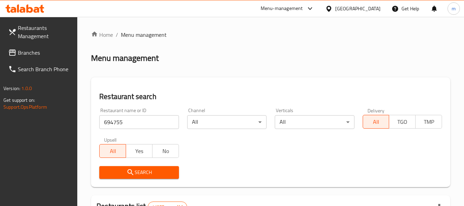
click at [148, 172] on span "Search" at bounding box center [139, 172] width 68 height 9
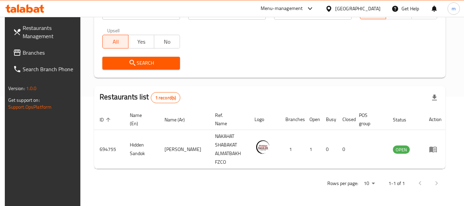
scroll to position [101, 0]
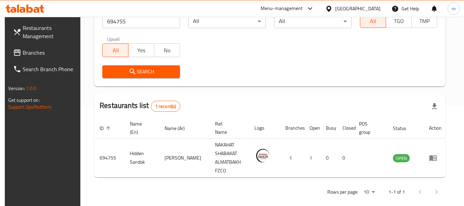
click at [23, 50] on span "Branches" at bounding box center [50, 52] width 54 height 8
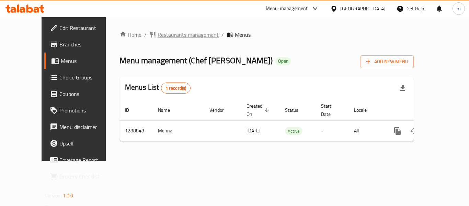
click at [157, 34] on span "Restaurants management" at bounding box center [187, 35] width 61 height 8
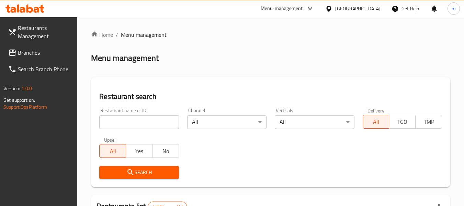
click at [133, 122] on input "search" at bounding box center [138, 122] width 79 height 14
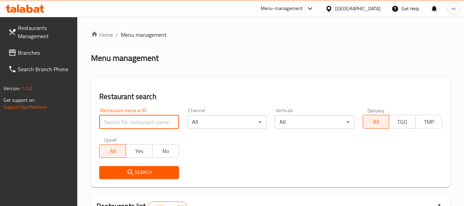
paste input "697386"
type input "697386"
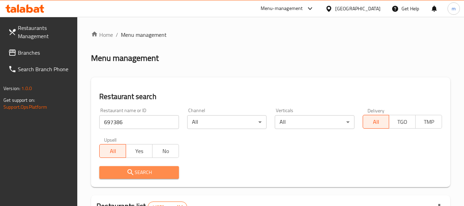
click at [131, 172] on icon "submit" at bounding box center [130, 172] width 6 height 6
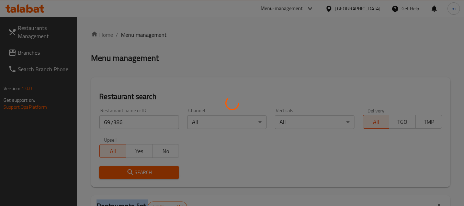
click at [131, 172] on div at bounding box center [232, 103] width 464 height 206
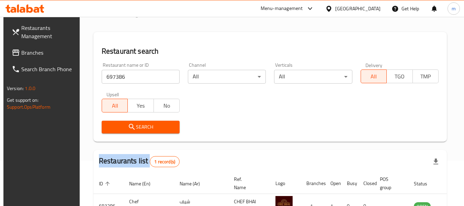
scroll to position [95, 0]
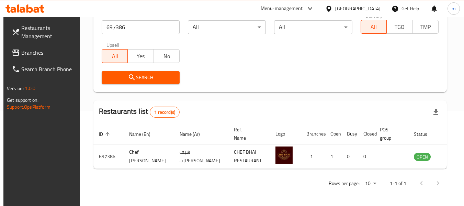
click at [345, 9] on div "[GEOGRAPHIC_DATA]" at bounding box center [357, 9] width 45 height 8
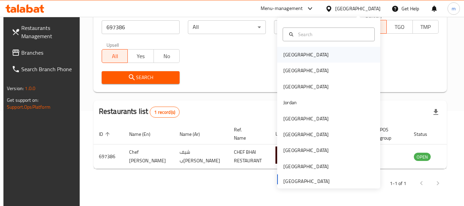
click at [305, 50] on div "[GEOGRAPHIC_DATA]" at bounding box center [328, 55] width 103 height 16
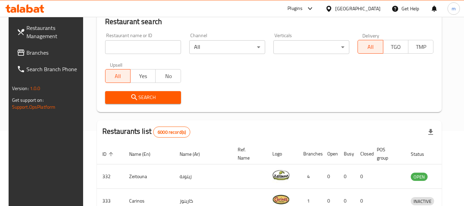
scroll to position [95, 0]
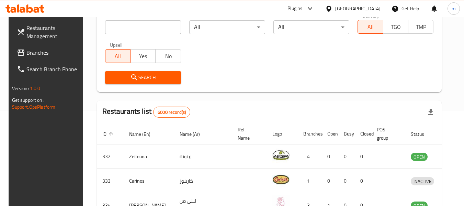
click at [30, 57] on span "Branches" at bounding box center [53, 52] width 54 height 8
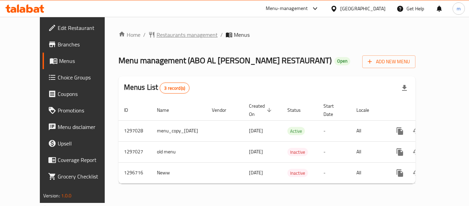
click at [161, 35] on span "Restaurants management" at bounding box center [186, 35] width 61 height 8
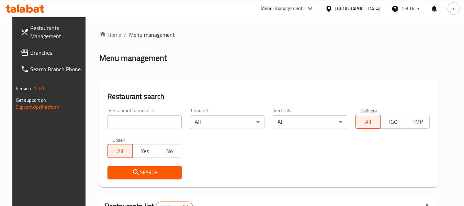
click at [146, 125] on input "search" at bounding box center [144, 122] width 74 height 14
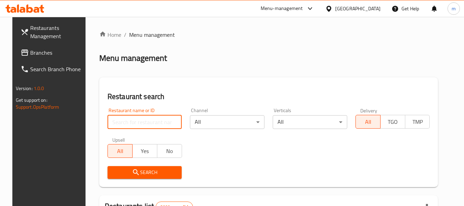
paste input "700161"
type input "700161"
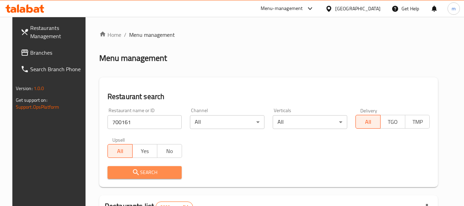
click at [144, 176] on span "Search" at bounding box center [144, 172] width 63 height 9
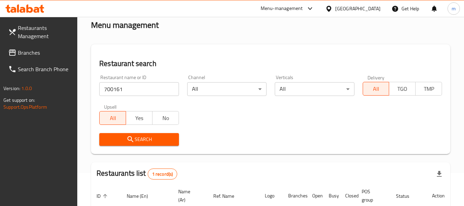
scroll to position [101, 0]
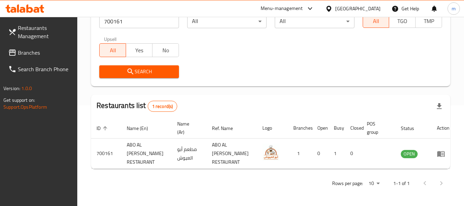
click at [332, 11] on icon at bounding box center [328, 8] width 7 height 7
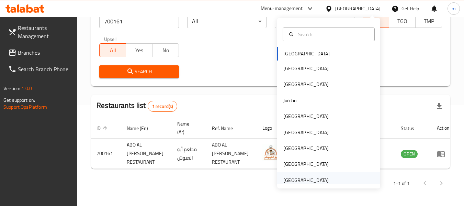
click at [295, 179] on div "[GEOGRAPHIC_DATA]" at bounding box center [305, 180] width 45 height 8
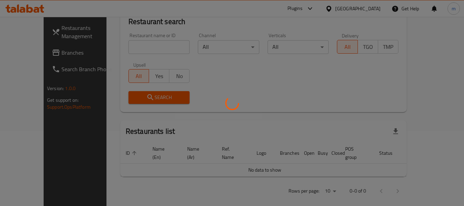
scroll to position [101, 0]
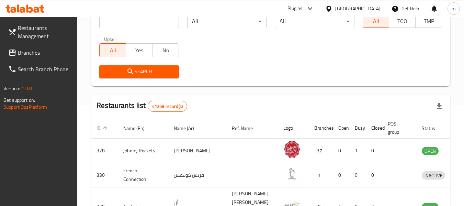
click at [28, 54] on span "Branches" at bounding box center [45, 52] width 54 height 8
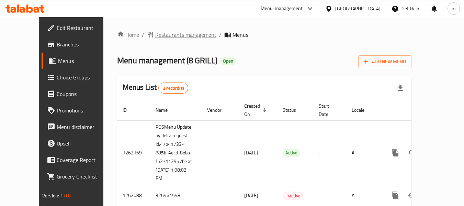
click at [155, 37] on span "Restaurants management" at bounding box center [185, 35] width 61 height 8
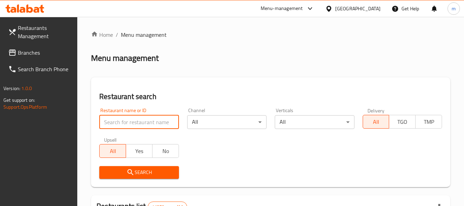
click at [132, 122] on input "search" at bounding box center [138, 122] width 79 height 14
paste input "668583"
type input "668583"
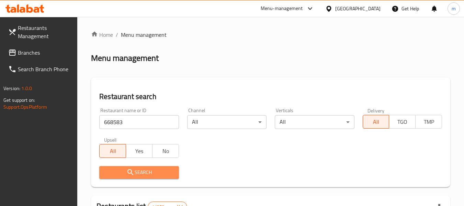
click at [124, 176] on span "Search" at bounding box center [139, 172] width 68 height 9
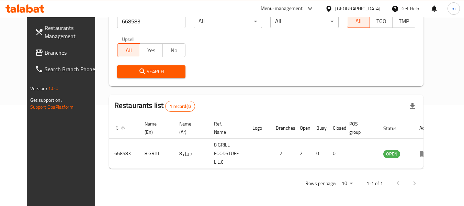
scroll to position [95, 0]
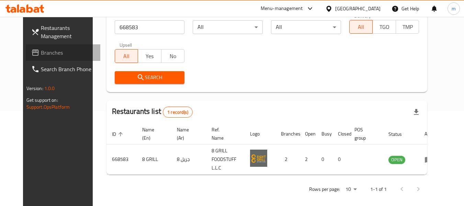
click at [41, 52] on span "Branches" at bounding box center [68, 52] width 54 height 8
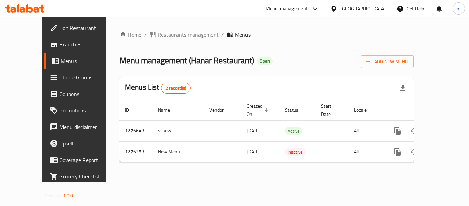
click at [157, 34] on span "Restaurants management" at bounding box center [187, 35] width 61 height 8
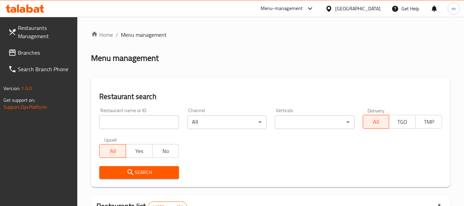
click at [141, 124] on input "search" at bounding box center [138, 122] width 79 height 14
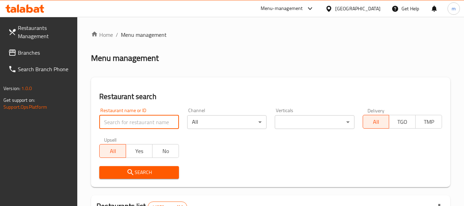
paste input "691913"
type input "691913"
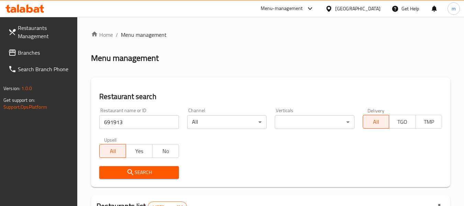
click at [148, 170] on span "Search" at bounding box center [139, 172] width 68 height 9
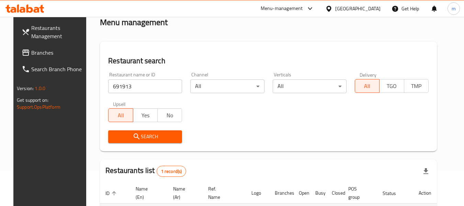
scroll to position [101, 0]
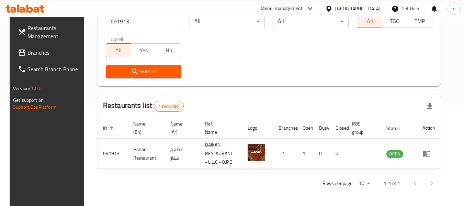
click at [41, 50] on span "Branches" at bounding box center [54, 52] width 54 height 8
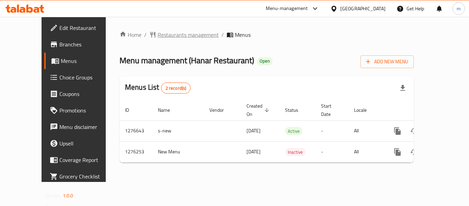
click at [161, 33] on span "Restaurants management" at bounding box center [187, 35] width 61 height 8
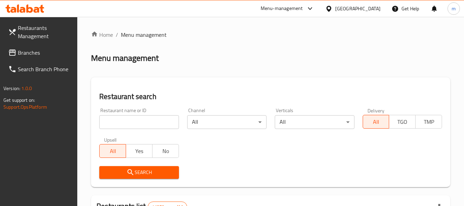
click at [142, 120] on input "search" at bounding box center [138, 122] width 79 height 14
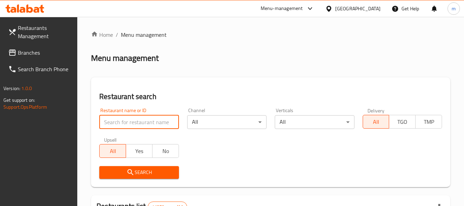
paste input "691913"
type input "691913"
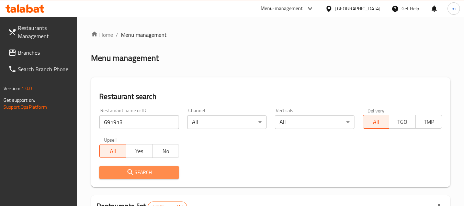
click at [136, 172] on span "Search" at bounding box center [139, 172] width 68 height 9
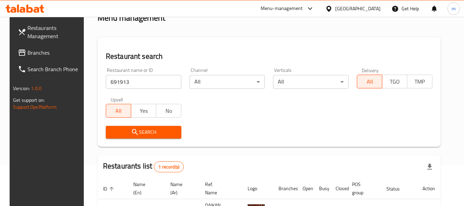
scroll to position [101, 0]
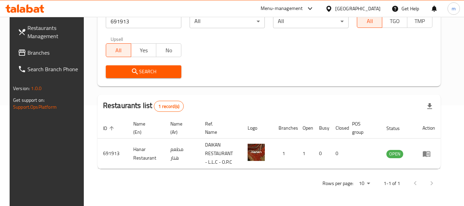
click at [362, 11] on div "[GEOGRAPHIC_DATA]" at bounding box center [357, 9] width 45 height 8
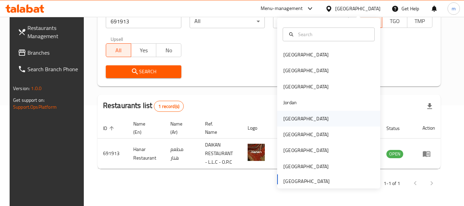
click at [287, 118] on div "Kuwait" at bounding box center [305, 119] width 45 height 8
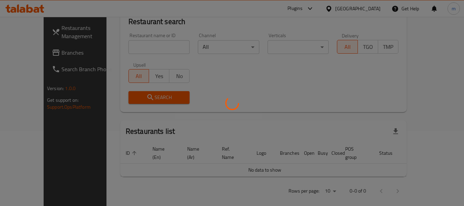
scroll to position [101, 0]
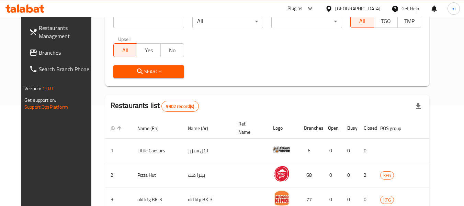
click at [39, 52] on span "Branches" at bounding box center [66, 52] width 54 height 8
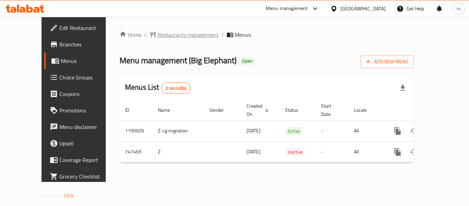
click at [157, 37] on span "Restaurants management" at bounding box center [187, 35] width 61 height 8
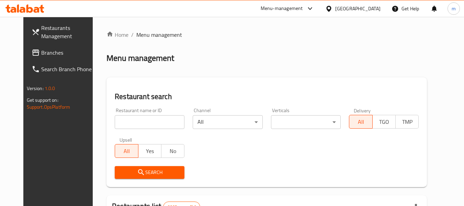
click at [142, 123] on input "search" at bounding box center [150, 122] width 70 height 14
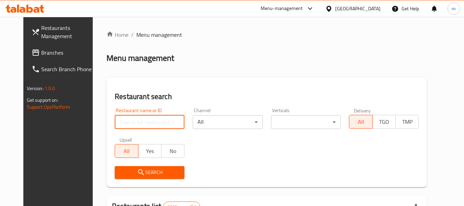
paste input "648669"
type input "648669"
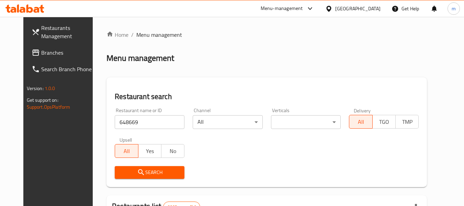
click at [140, 170] on span "Search" at bounding box center [149, 172] width 59 height 9
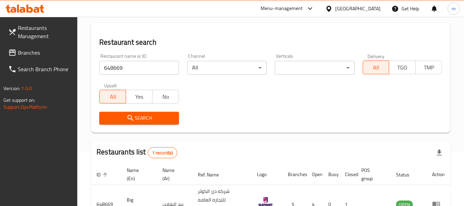
scroll to position [101, 0]
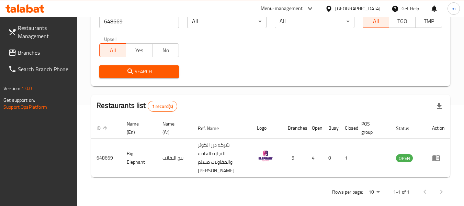
click at [376, 9] on div "[GEOGRAPHIC_DATA]" at bounding box center [357, 9] width 45 height 8
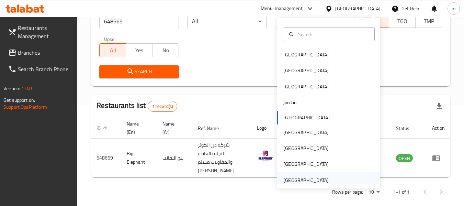
click at [310, 178] on div "[GEOGRAPHIC_DATA]" at bounding box center [305, 180] width 45 height 8
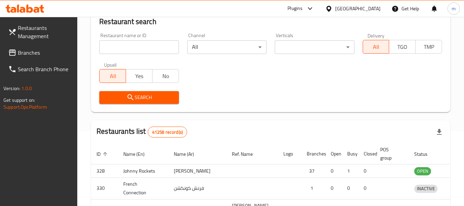
scroll to position [101, 0]
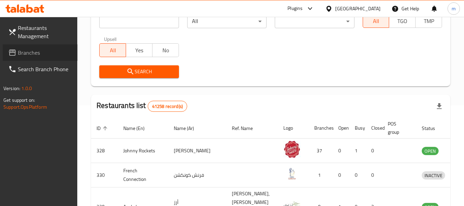
click at [23, 48] on span "Branches" at bounding box center [45, 52] width 54 height 8
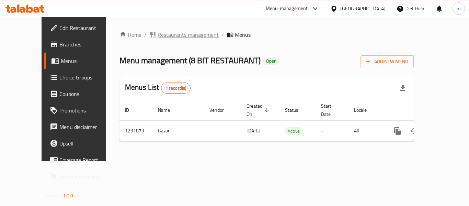
click at [165, 34] on span "Restaurants management" at bounding box center [187, 35] width 61 height 8
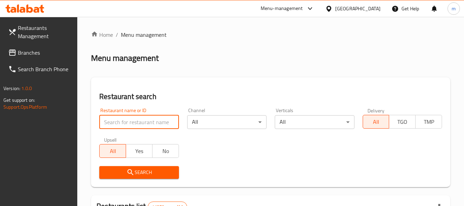
click at [143, 126] on input "search" at bounding box center [138, 122] width 79 height 14
paste input "698922"
type input "698922"
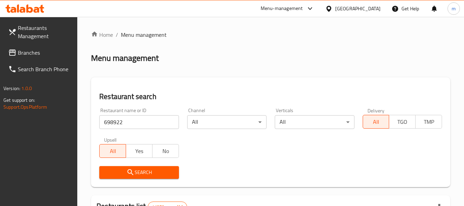
click at [145, 172] on span "Search" at bounding box center [139, 172] width 68 height 9
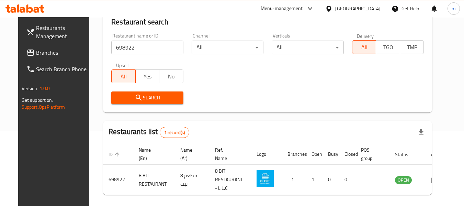
scroll to position [101, 0]
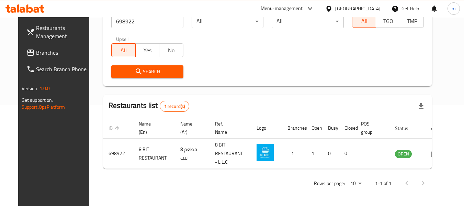
click at [36, 51] on span "Branches" at bounding box center [63, 52] width 54 height 8
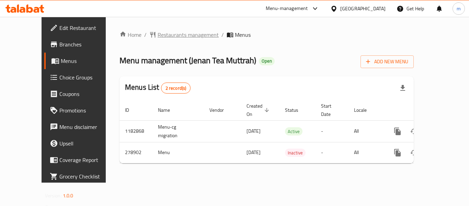
click at [157, 34] on span "Restaurants management" at bounding box center [187, 35] width 61 height 8
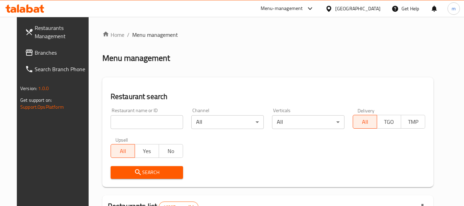
click at [142, 123] on input "search" at bounding box center [146, 122] width 72 height 14
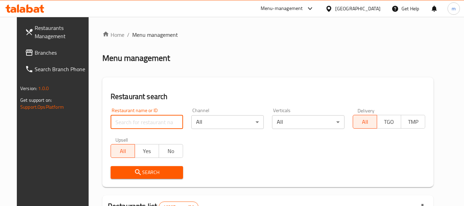
paste input "628029"
type input "628029"
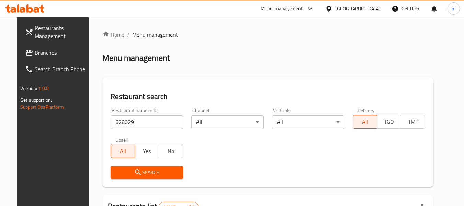
click at [139, 172] on span "Search" at bounding box center [146, 172] width 61 height 9
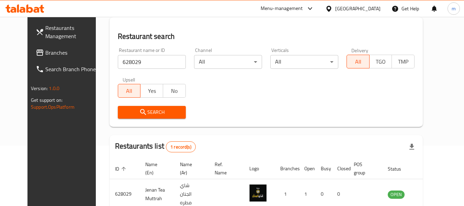
scroll to position [92, 0]
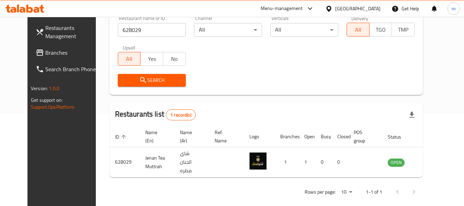
click at [371, 7] on div "[GEOGRAPHIC_DATA]" at bounding box center [357, 9] width 45 height 8
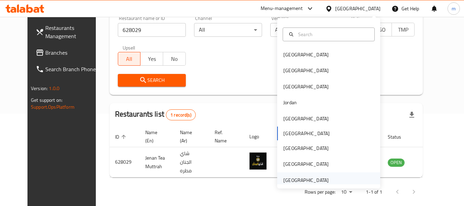
click at [315, 177] on div "[GEOGRAPHIC_DATA]" at bounding box center [305, 180] width 45 height 8
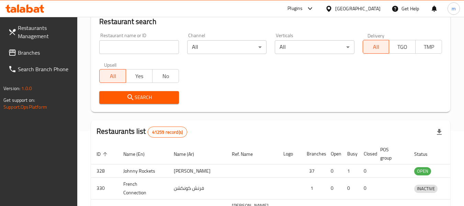
scroll to position [92, 0]
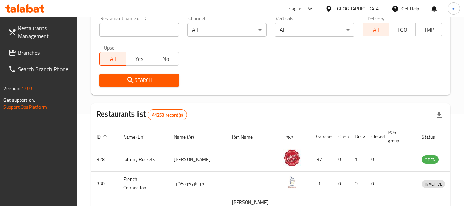
click at [33, 52] on span "Branches" at bounding box center [45, 52] width 54 height 8
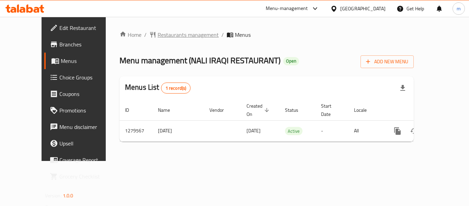
click at [164, 32] on span "Restaurants management" at bounding box center [187, 35] width 61 height 8
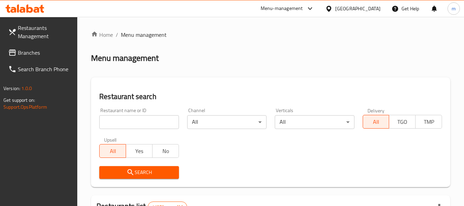
click at [151, 124] on input "search" at bounding box center [138, 122] width 79 height 14
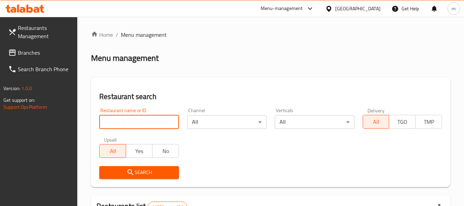
paste input "693372"
type input "693372"
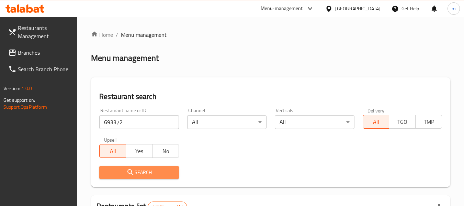
click at [140, 178] on button "Search" at bounding box center [138, 172] width 79 height 13
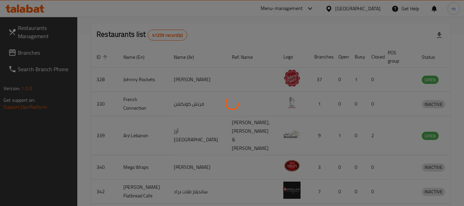
scroll to position [101, 0]
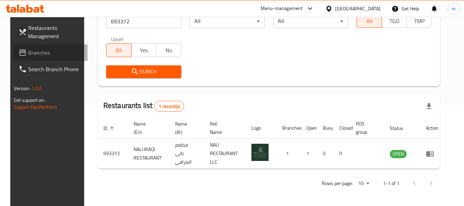
click at [28, 54] on span "Branches" at bounding box center [55, 52] width 54 height 8
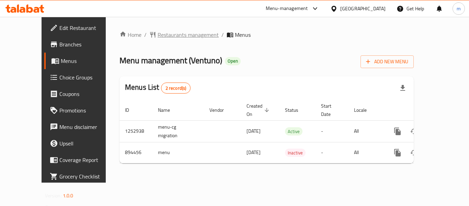
click at [170, 37] on span "Restaurants management" at bounding box center [187, 35] width 61 height 8
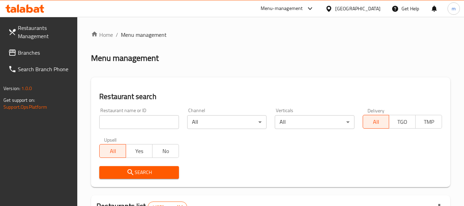
click at [140, 121] on input "search" at bounding box center [138, 122] width 79 height 14
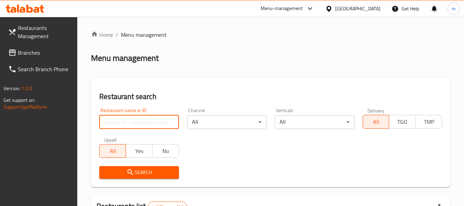
paste input "658050"
type input "658050"
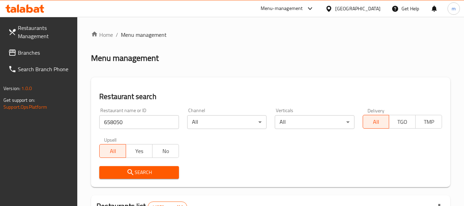
click at [139, 172] on span "Search" at bounding box center [139, 172] width 68 height 9
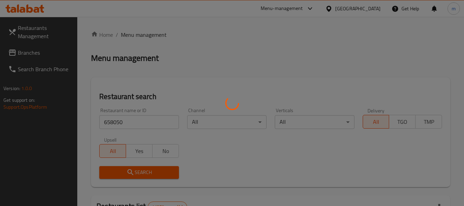
scroll to position [95, 0]
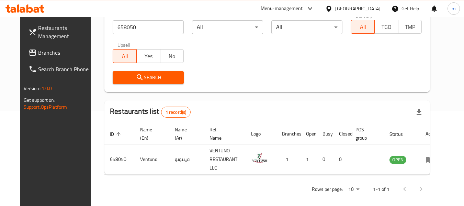
click at [38, 52] on span "Branches" at bounding box center [65, 52] width 54 height 8
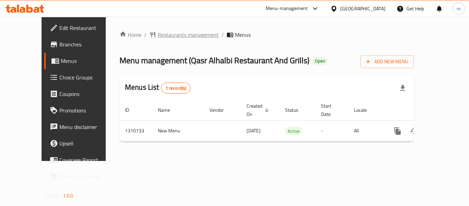
click at [157, 35] on span "Restaurants management" at bounding box center [187, 35] width 61 height 8
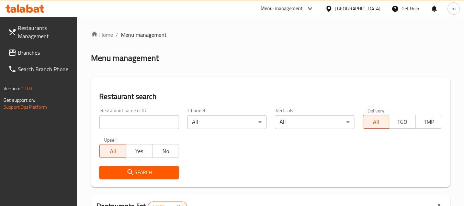
click at [149, 125] on input "search" at bounding box center [138, 122] width 79 height 14
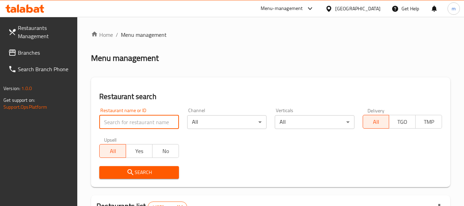
paste input "705550"
type input "705550"
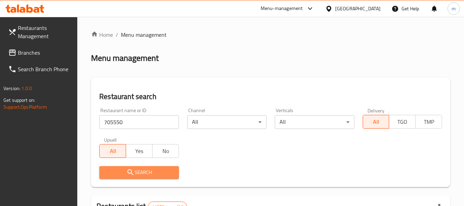
click at [134, 174] on icon "submit" at bounding box center [130, 172] width 8 height 8
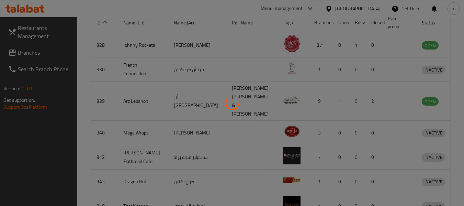
scroll to position [101, 0]
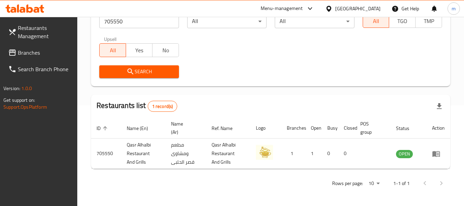
click at [17, 51] on span at bounding box center [13, 52] width 10 height 8
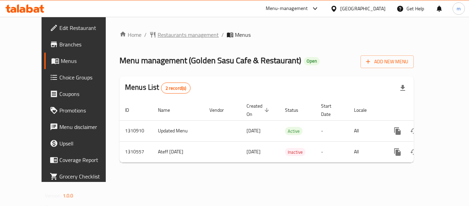
click at [157, 33] on span "Restaurants management" at bounding box center [187, 35] width 61 height 8
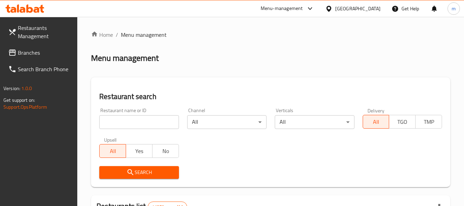
click at [144, 120] on input "search" at bounding box center [138, 122] width 79 height 14
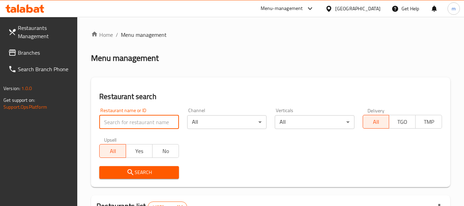
paste input "705488"
type input "705488"
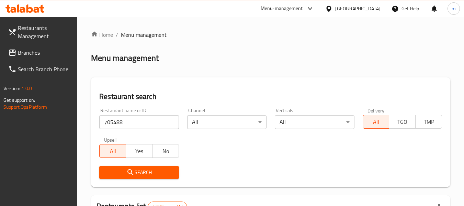
click at [143, 171] on span "Search" at bounding box center [139, 172] width 68 height 9
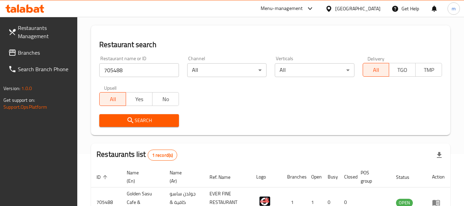
scroll to position [101, 0]
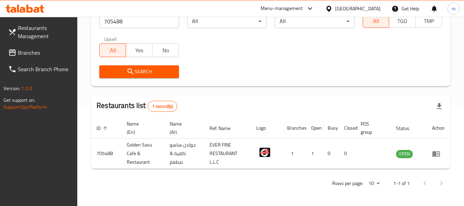
click at [45, 54] on span "Branches" at bounding box center [45, 52] width 54 height 8
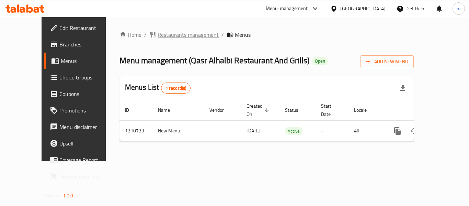
click at [157, 38] on span "Restaurants management" at bounding box center [187, 35] width 61 height 8
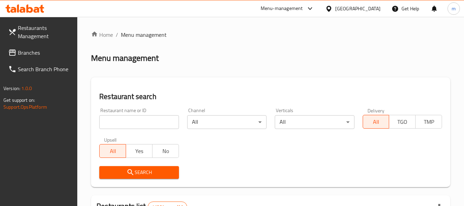
click at [141, 120] on input "search" at bounding box center [138, 122] width 79 height 14
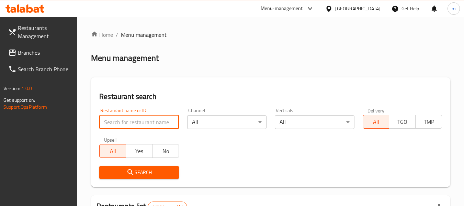
paste input "705550"
type input "705550"
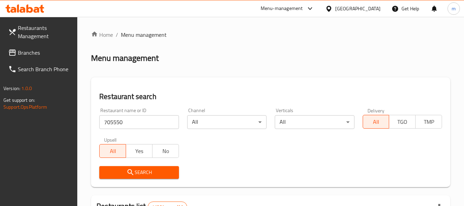
click at [139, 171] on span "Search" at bounding box center [139, 172] width 68 height 9
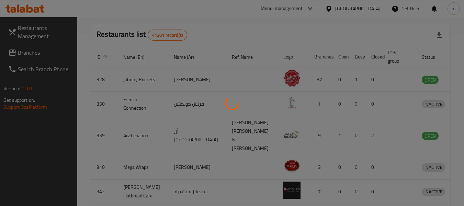
scroll to position [101, 0]
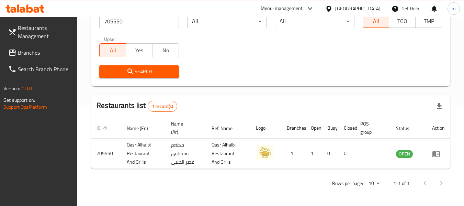
click at [45, 49] on span "Branches" at bounding box center [45, 52] width 54 height 8
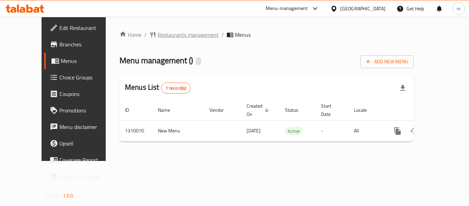
click at [158, 37] on span "Restaurants management" at bounding box center [187, 35] width 61 height 8
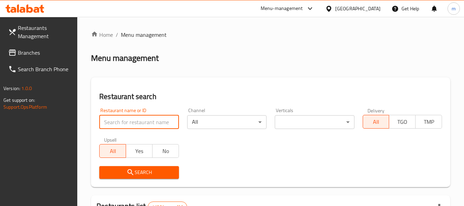
click at [143, 122] on input "search" at bounding box center [138, 122] width 79 height 14
paste input "705230"
type input "705230"
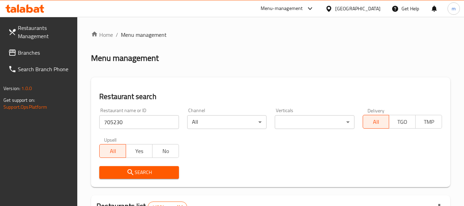
click at [148, 174] on span "Search" at bounding box center [139, 172] width 68 height 9
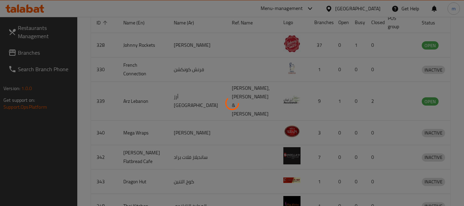
scroll to position [95, 0]
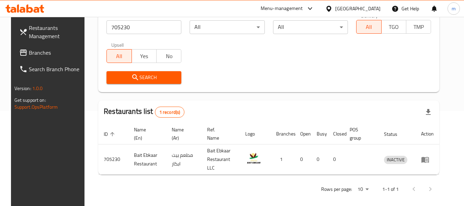
click at [349, 9] on div "[GEOGRAPHIC_DATA]" at bounding box center [357, 9] width 45 height 8
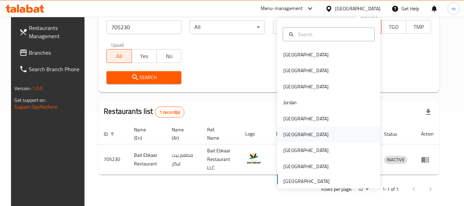
click div "[GEOGRAPHIC_DATA]"
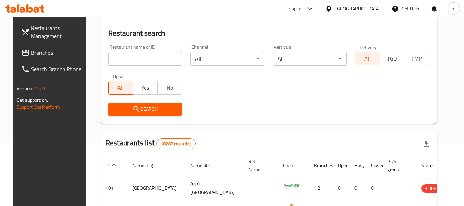
scroll to position [26, 0]
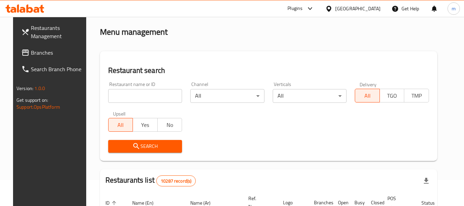
click span "Branches"
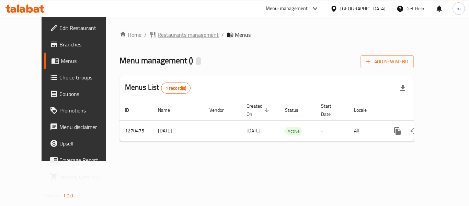
click at [169, 33] on span "Restaurants management" at bounding box center [187, 35] width 61 height 8
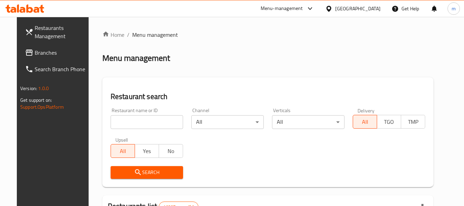
click at [144, 123] on input "search" at bounding box center [146, 122] width 72 height 14
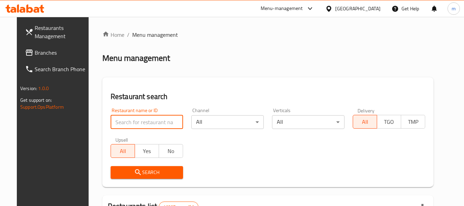
paste input "689161"
type input "689161"
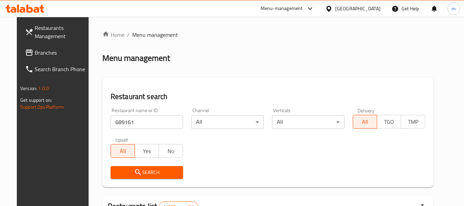
click at [142, 166] on button "Search" at bounding box center [146, 172] width 72 height 13
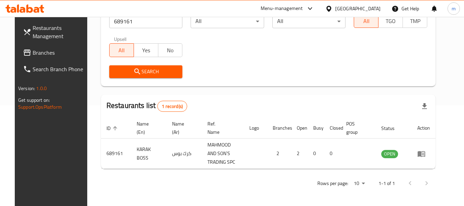
scroll to position [101, 0]
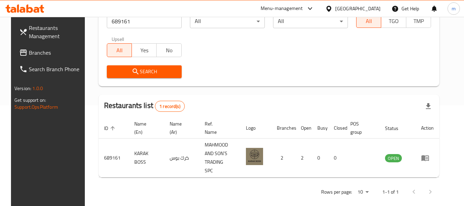
click at [332, 9] on icon at bounding box center [328, 8] width 7 height 7
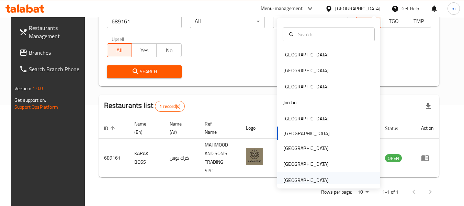
click at [305, 177] on div "[GEOGRAPHIC_DATA]" at bounding box center [305, 180] width 45 height 8
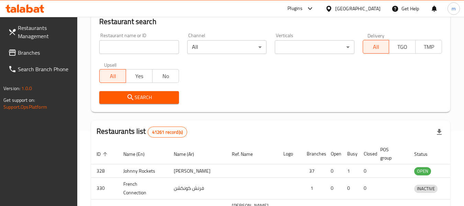
scroll to position [101, 0]
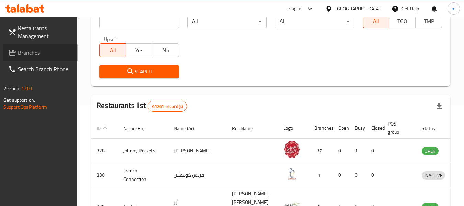
click at [28, 50] on span "Branches" at bounding box center [45, 52] width 54 height 8
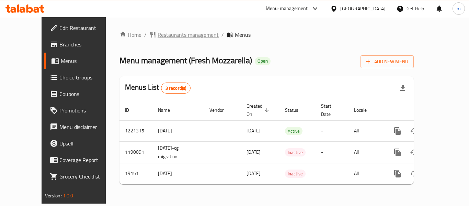
click at [172, 34] on span "Restaurants management" at bounding box center [187, 35] width 61 height 8
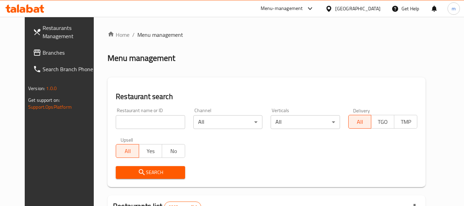
click at [163, 131] on div "Restaurant name or ID Restaurant name or ID" at bounding box center [150, 118] width 77 height 29
click at [160, 124] on input "search" at bounding box center [150, 122] width 69 height 14
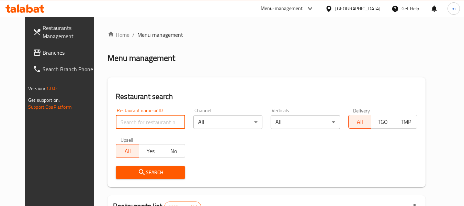
paste input "10274"
type input "10274"
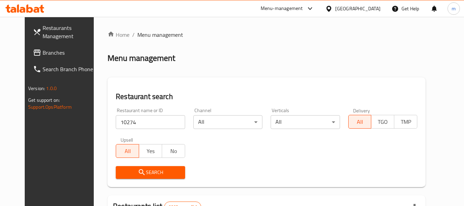
click at [144, 172] on span "Search" at bounding box center [150, 172] width 58 height 9
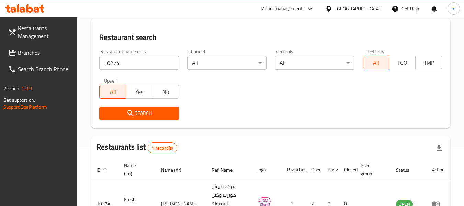
scroll to position [101, 0]
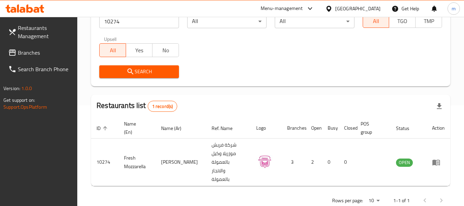
click at [38, 49] on span "Branches" at bounding box center [45, 52] width 54 height 8
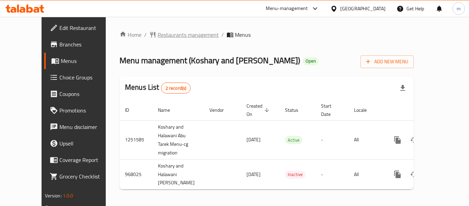
click at [161, 34] on span "Restaurants management" at bounding box center [187, 35] width 61 height 8
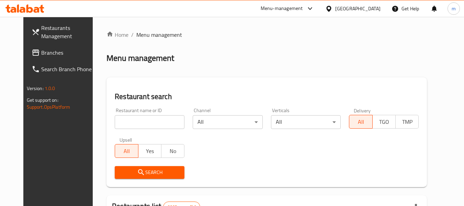
click at [137, 121] on input "search" at bounding box center [150, 122] width 70 height 14
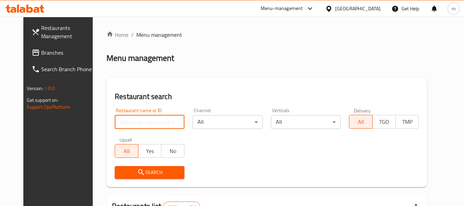
paste input "659843"
type input "659843"
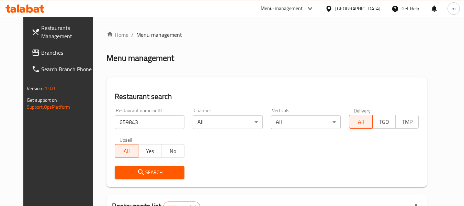
click at [137, 173] on icon "submit" at bounding box center [141, 172] width 8 height 8
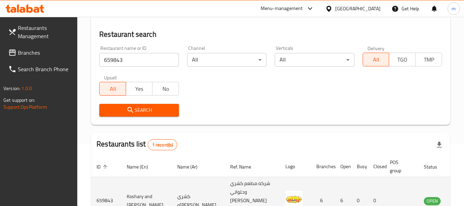
scroll to position [109, 0]
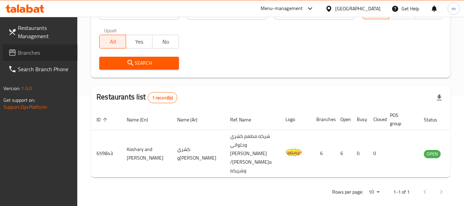
click at [35, 54] on span "Branches" at bounding box center [45, 52] width 54 height 8
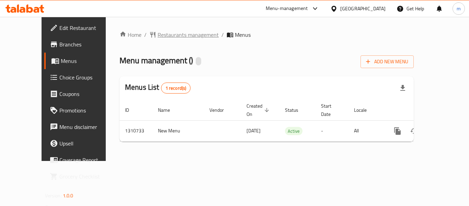
click at [157, 35] on span "Restaurants management" at bounding box center [187, 35] width 61 height 8
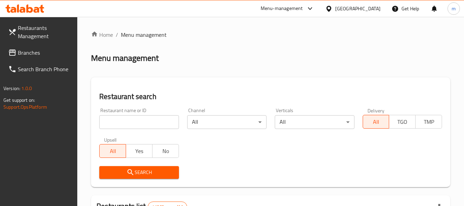
click at [133, 123] on input "search" at bounding box center [138, 122] width 79 height 14
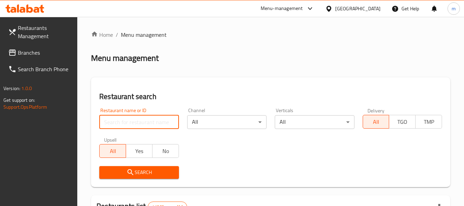
paste input "705550"
type input "705550"
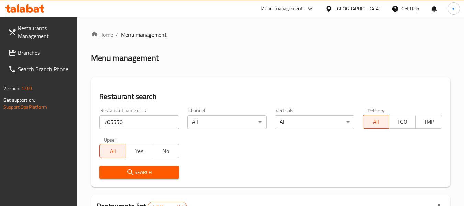
click at [152, 171] on span "Search" at bounding box center [139, 172] width 68 height 9
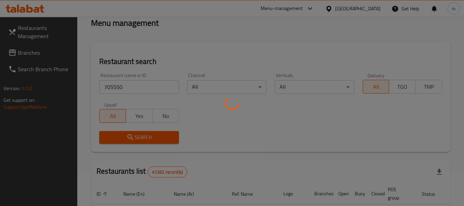
scroll to position [101, 0]
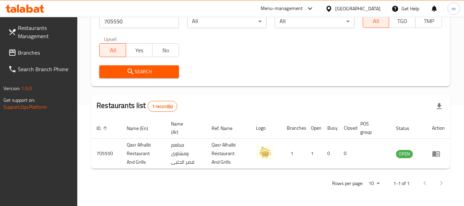
click at [24, 51] on span "Branches" at bounding box center [45, 52] width 54 height 8
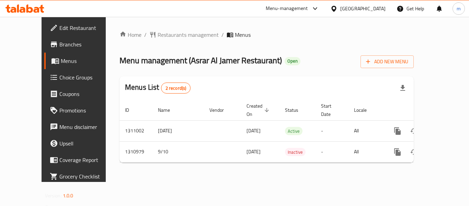
click at [177, 19] on div "Home / Restaurants management / Menus Menu management ( Asrar Al Jamer Restaura…" at bounding box center [266, 99] width 321 height 165
click at [168, 31] on span "Restaurants management" at bounding box center [187, 35] width 61 height 8
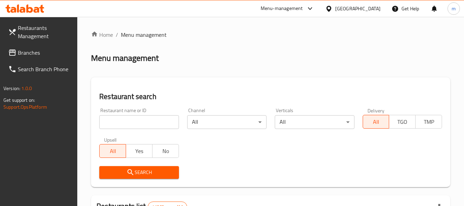
click at [146, 125] on input "search" at bounding box center [138, 122] width 79 height 14
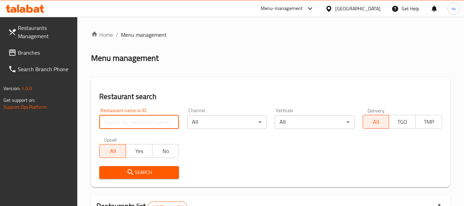
paste input "705680"
type input "705680"
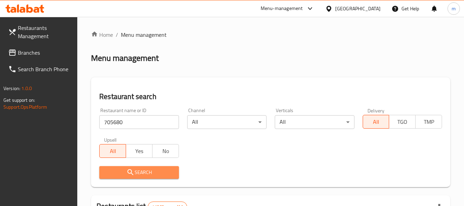
click at [140, 169] on span "Search" at bounding box center [139, 172] width 68 height 9
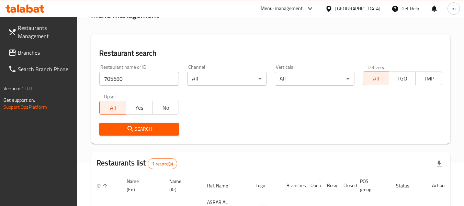
scroll to position [92, 0]
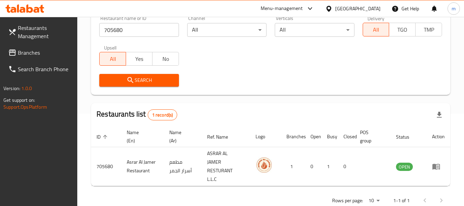
click at [26, 52] on span "Branches" at bounding box center [45, 52] width 54 height 8
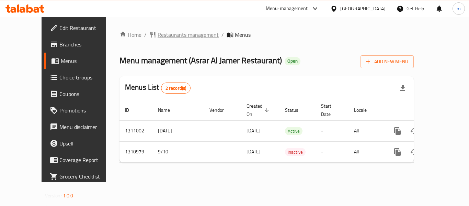
click at [163, 37] on span "Restaurants management" at bounding box center [187, 35] width 61 height 8
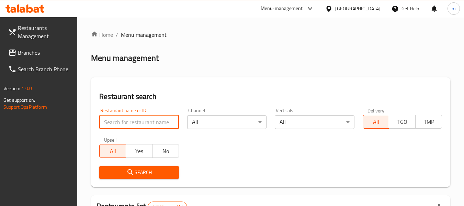
click at [143, 120] on input "search" at bounding box center [138, 122] width 79 height 14
paste input "705680"
type input "705680"
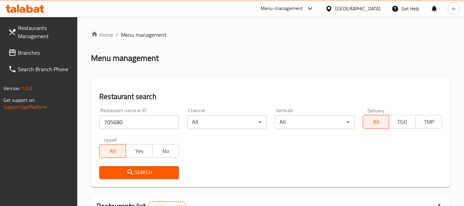
click at [142, 173] on span "Search" at bounding box center [139, 172] width 68 height 9
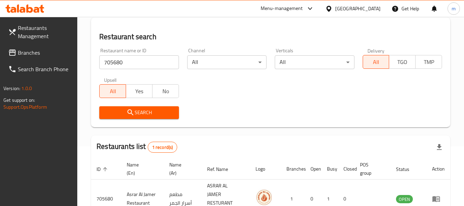
scroll to position [92, 0]
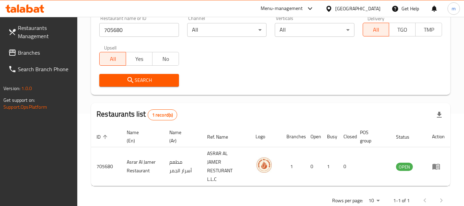
click at [28, 45] on link "Branches" at bounding box center [40, 52] width 75 height 16
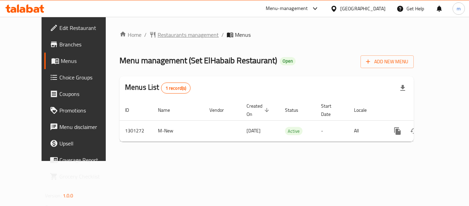
click at [161, 33] on span "Restaurants management" at bounding box center [187, 35] width 61 height 8
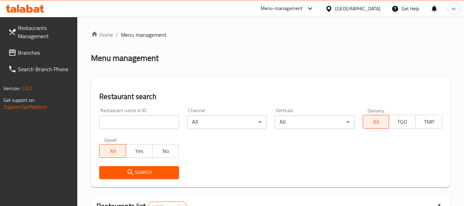
click at [140, 126] on input "search" at bounding box center [138, 122] width 79 height 14
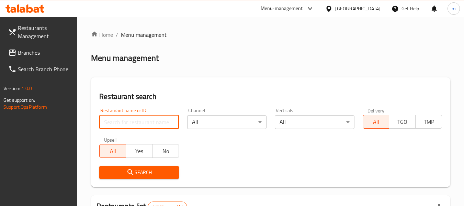
paste input "701319"
type input "701319"
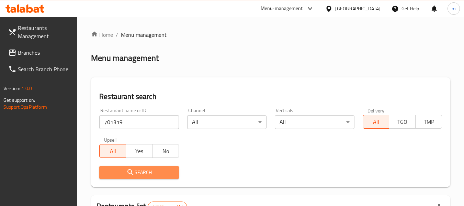
click at [154, 168] on span "Search" at bounding box center [139, 172] width 68 height 9
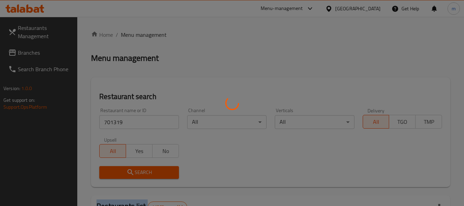
click at [154, 168] on div at bounding box center [232, 103] width 464 height 206
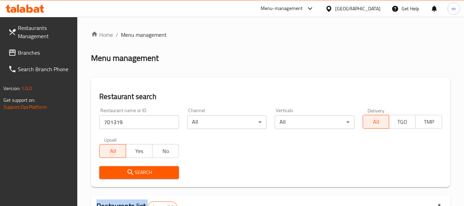
scroll to position [101, 0]
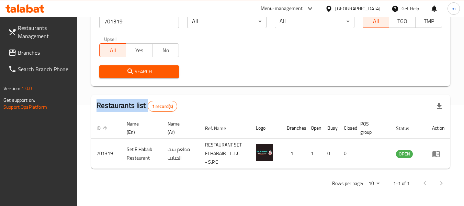
click at [32, 55] on span "Branches" at bounding box center [45, 52] width 54 height 8
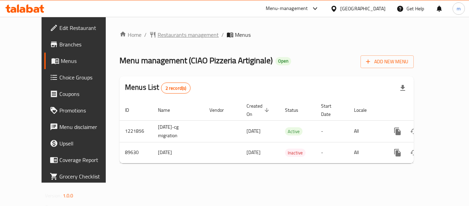
click at [161, 32] on span "Restaurants management" at bounding box center [187, 35] width 61 height 8
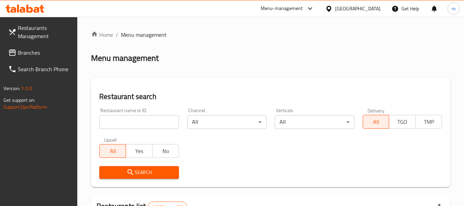
click at [137, 122] on input "search" at bounding box center [138, 122] width 79 height 14
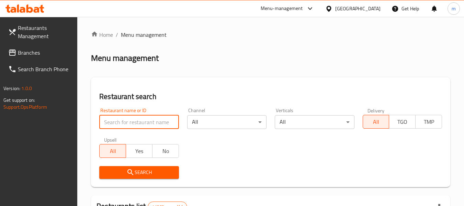
paste input "601293"
type input "601293"
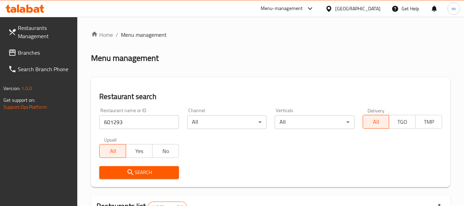
click at [136, 174] on span "Search" at bounding box center [139, 172] width 68 height 9
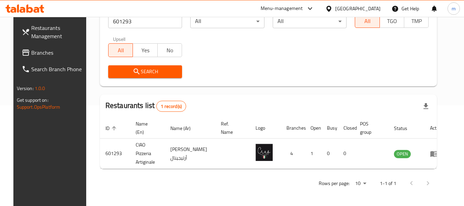
scroll to position [95, 0]
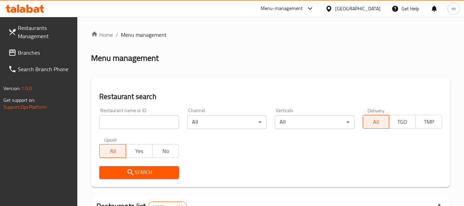
click at [42, 53] on span "Branches" at bounding box center [45, 52] width 54 height 8
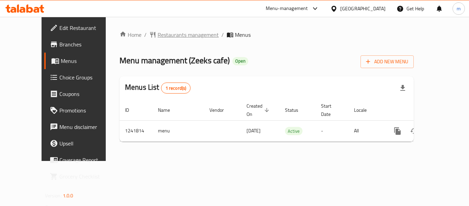
click at [157, 37] on span "Restaurants management" at bounding box center [187, 35] width 61 height 8
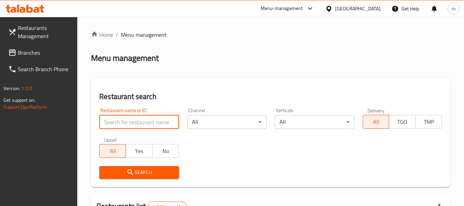
click at [145, 121] on input "search" at bounding box center [138, 122] width 79 height 14
paste input "680867"
type input "680867"
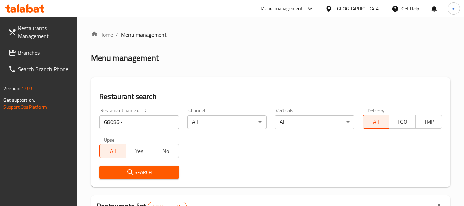
click at [132, 169] on icon "submit" at bounding box center [130, 172] width 8 height 8
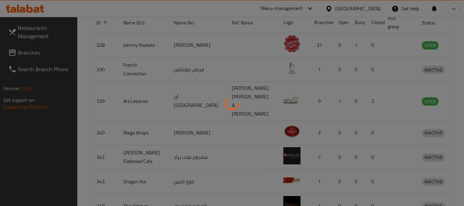
scroll to position [95, 0]
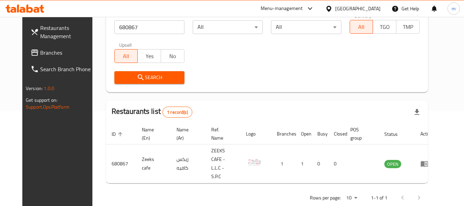
click at [44, 50] on span "Branches" at bounding box center [67, 52] width 54 height 8
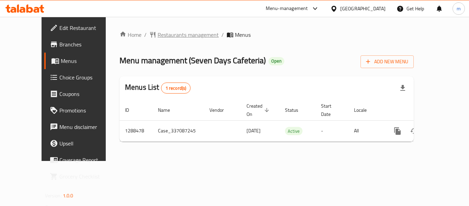
click at [157, 35] on span "Restaurants management" at bounding box center [187, 35] width 61 height 8
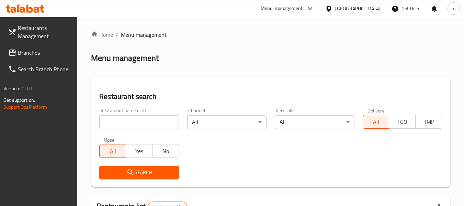
click at [140, 122] on input "search" at bounding box center [138, 122] width 79 height 14
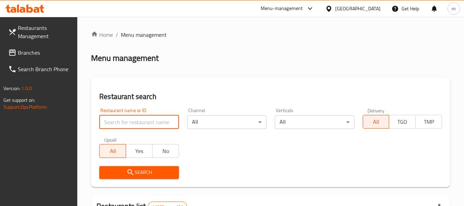
paste input "697181"
type input "697181"
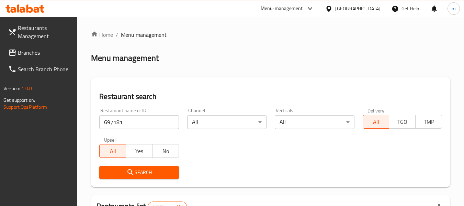
click at [136, 175] on span "Search" at bounding box center [139, 172] width 68 height 9
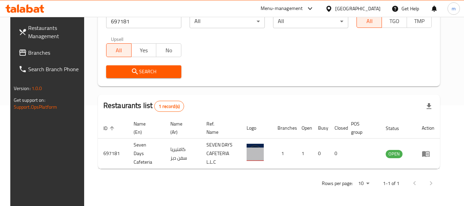
scroll to position [95, 0]
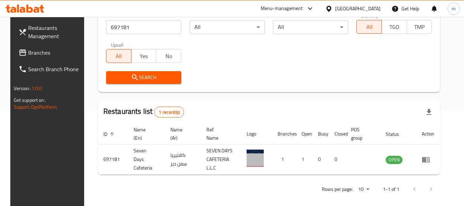
click at [45, 49] on span "Branches" at bounding box center [55, 52] width 54 height 8
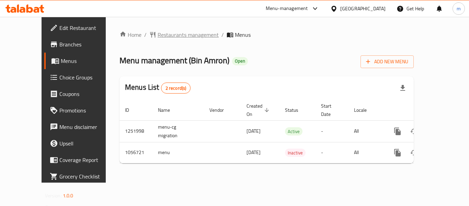
click at [157, 35] on span "Restaurants management" at bounding box center [187, 35] width 61 height 8
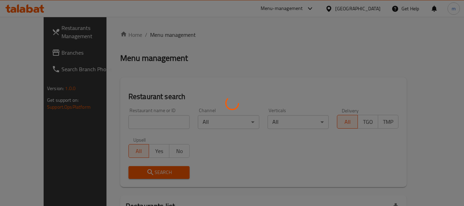
click at [143, 123] on div at bounding box center [232, 103] width 464 height 206
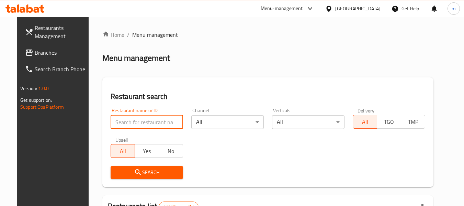
click at [143, 123] on input "search" at bounding box center [146, 122] width 72 height 14
paste input "662776"
type input "662776"
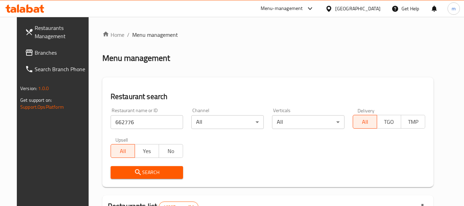
click at [144, 171] on span "Search" at bounding box center [146, 172] width 61 height 9
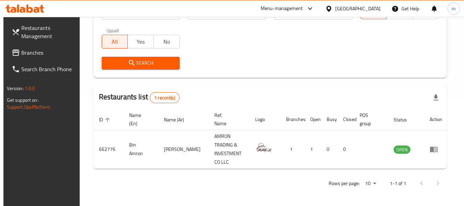
scroll to position [101, 0]
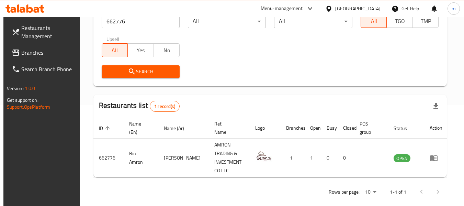
click at [379, 11] on div "Oman" at bounding box center [357, 9] width 45 height 8
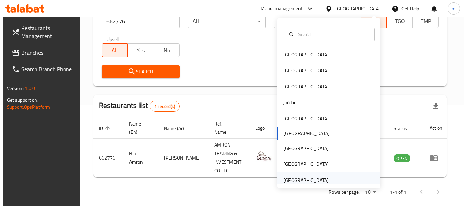
click at [316, 182] on div "[GEOGRAPHIC_DATA]" at bounding box center [305, 180] width 45 height 8
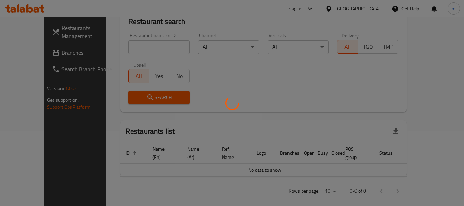
scroll to position [101, 0]
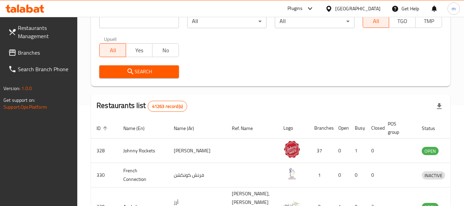
click at [26, 50] on span "Branches" at bounding box center [45, 52] width 54 height 8
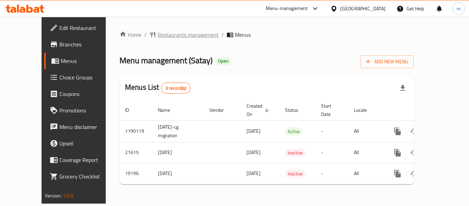
click at [169, 33] on span "Restaurants management" at bounding box center [187, 35] width 61 height 8
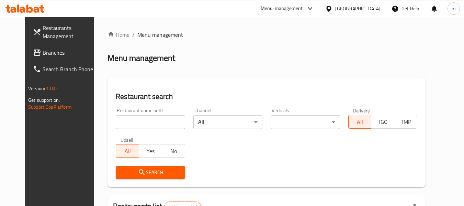
click at [141, 118] on input "search" at bounding box center [150, 122] width 69 height 14
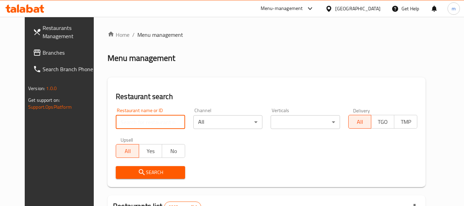
paste input "10293"
type input "10293"
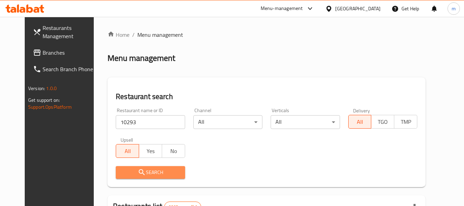
click at [141, 174] on span "Search" at bounding box center [150, 172] width 58 height 9
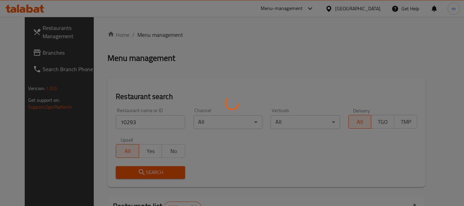
scroll to position [95, 0]
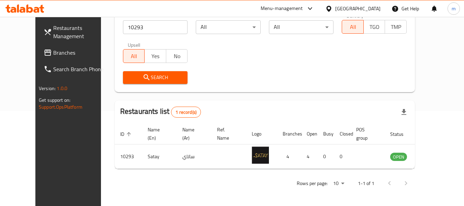
click at [367, 11] on div "Kuwait" at bounding box center [357, 9] width 45 height 8
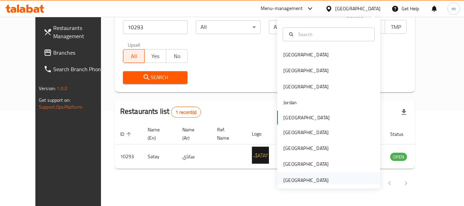
click at [298, 181] on div "[GEOGRAPHIC_DATA]" at bounding box center [305, 180] width 45 height 8
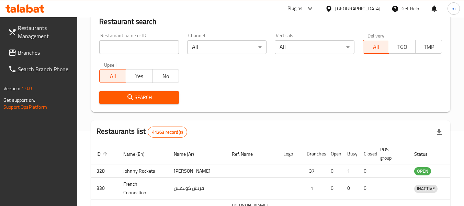
scroll to position [95, 0]
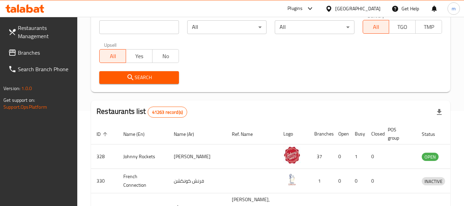
click at [30, 51] on span "Branches" at bounding box center [45, 52] width 54 height 8
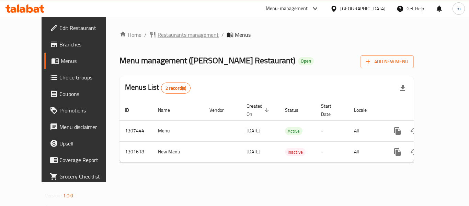
click at [157, 36] on span "Restaurants management" at bounding box center [187, 35] width 61 height 8
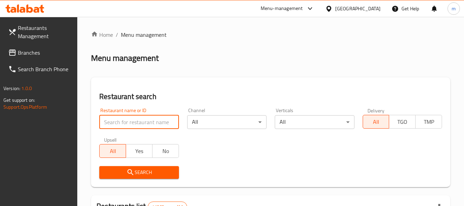
click at [129, 125] on input "search" at bounding box center [138, 122] width 79 height 14
paste input "701708"
type input "701708"
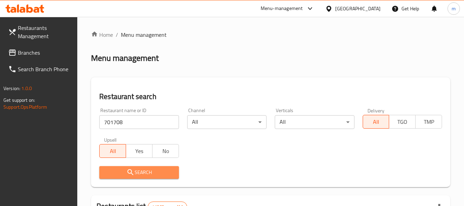
click at [140, 170] on span "Search" at bounding box center [139, 172] width 68 height 9
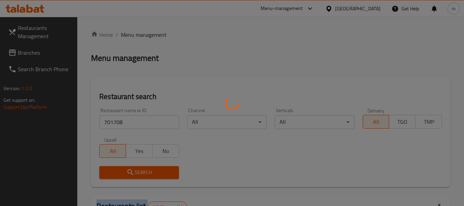
click at [140, 170] on div at bounding box center [232, 103] width 464 height 206
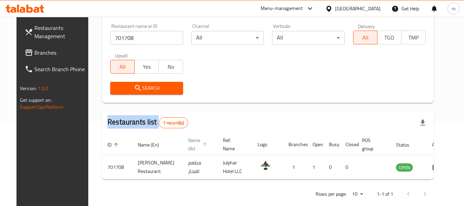
scroll to position [92, 0]
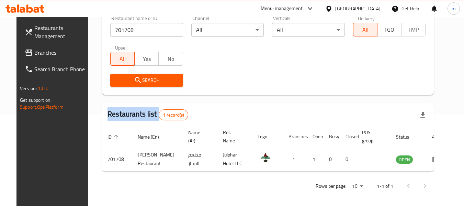
click at [34, 51] on span "Branches" at bounding box center [61, 52] width 54 height 8
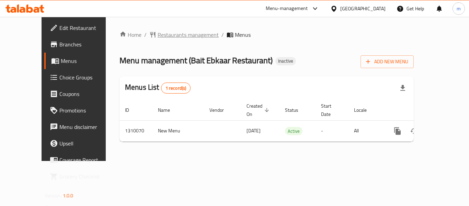
click at [157, 34] on span "Restaurants management" at bounding box center [187, 35] width 61 height 8
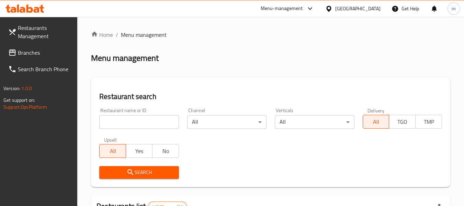
click at [133, 121] on input "search" at bounding box center [138, 122] width 79 height 14
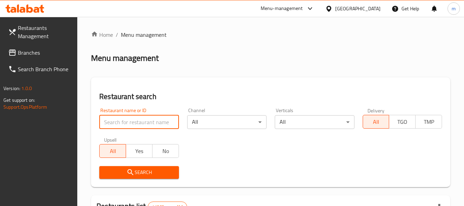
paste input "705230"
type input "705230"
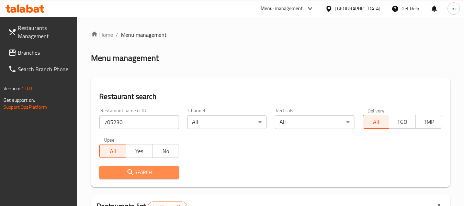
click at [142, 177] on button "Search" at bounding box center [138, 172] width 79 height 13
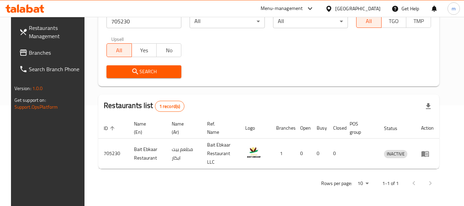
scroll to position [95, 0]
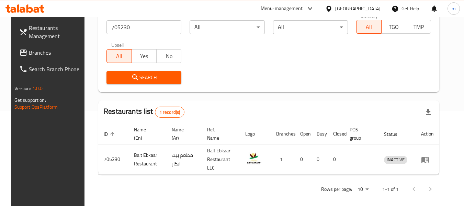
click at [355, 7] on div "[GEOGRAPHIC_DATA]" at bounding box center [357, 9] width 45 height 8
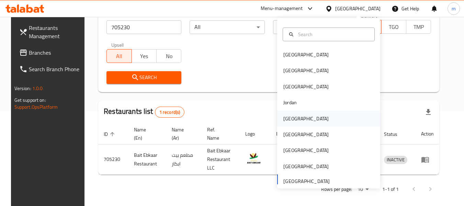
click at [284, 115] on div "[GEOGRAPHIC_DATA]" at bounding box center [305, 119] width 45 height 8
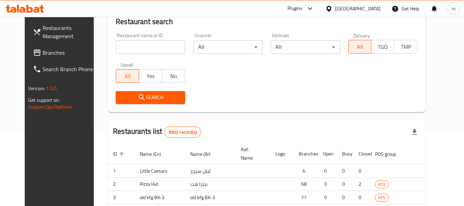
scroll to position [95, 0]
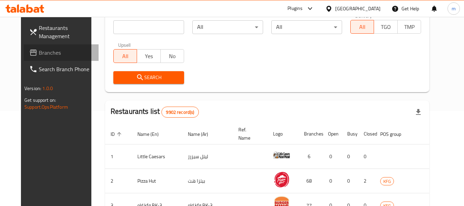
click at [24, 47] on link "Branches" at bounding box center [61, 52] width 75 height 16
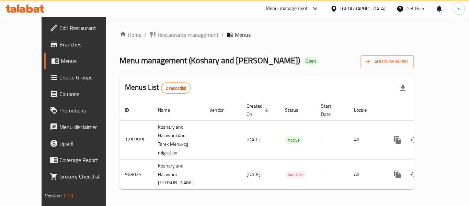
click at [162, 37] on span "Restaurants management" at bounding box center [187, 35] width 61 height 8
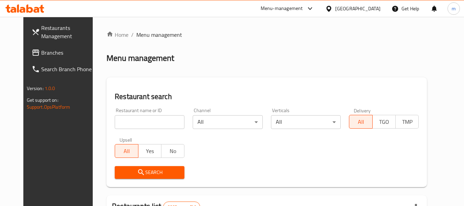
click at [149, 126] on input "search" at bounding box center [150, 122] width 70 height 14
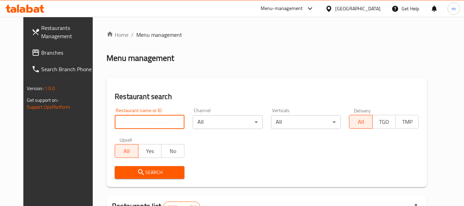
paste input "659843"
type input "659843"
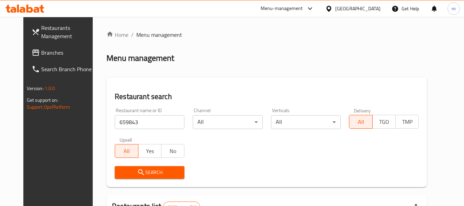
click at [152, 176] on span "Search" at bounding box center [149, 172] width 59 height 9
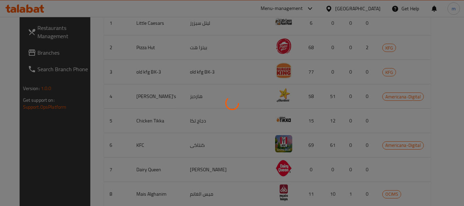
scroll to position [118, 0]
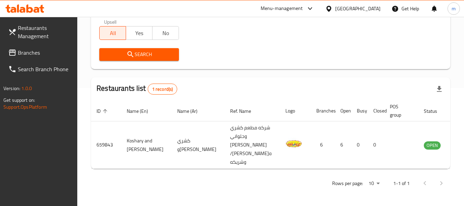
click at [373, 9] on div "[GEOGRAPHIC_DATA]" at bounding box center [357, 9] width 45 height 8
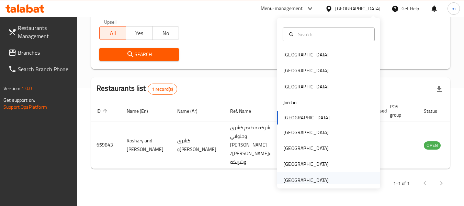
click at [316, 177] on div "[GEOGRAPHIC_DATA]" at bounding box center [305, 180] width 45 height 8
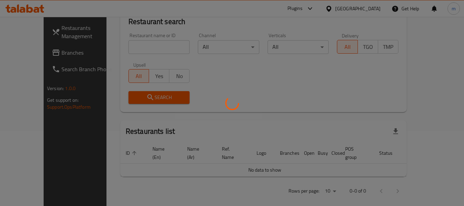
scroll to position [118, 0]
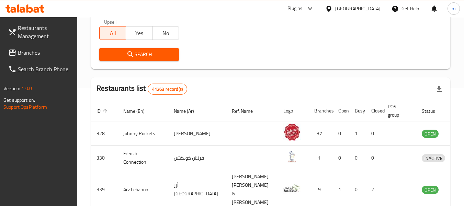
click at [36, 56] on span "Branches" at bounding box center [45, 52] width 54 height 8
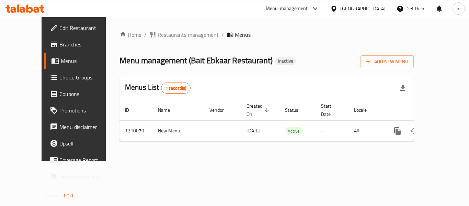
click at [160, 35] on span "Restaurants management" at bounding box center [187, 35] width 61 height 8
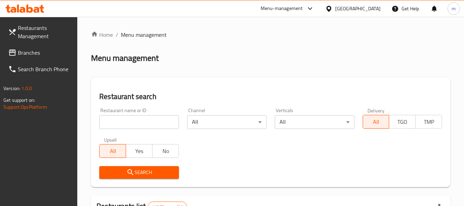
click at [135, 122] on input "search" at bounding box center [138, 122] width 79 height 14
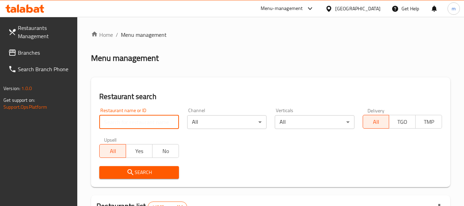
paste input "705230"
type input "705230"
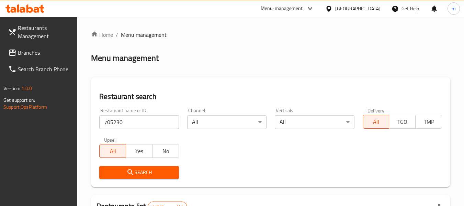
click at [140, 172] on span "Search" at bounding box center [139, 172] width 68 height 9
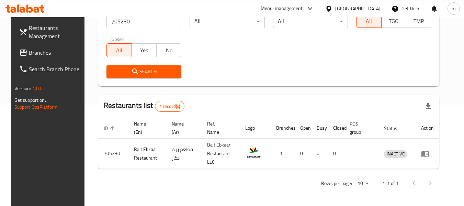
scroll to position [95, 0]
